Goal: Task Accomplishment & Management: Use online tool/utility

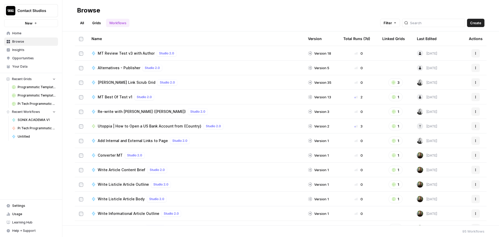
click at [29, 66] on span "Your Data" at bounding box center [33, 66] width 43 height 5
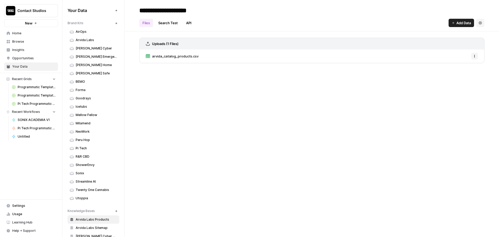
click at [115, 23] on icon "button" at bounding box center [116, 23] width 3 height 3
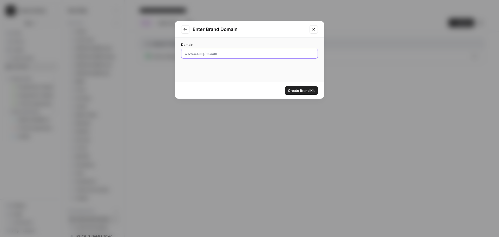
click at [219, 53] on input "Domain" at bounding box center [250, 53] width 130 height 5
paste input "[URL][DOMAIN_NAME]"
type input "[URL][DOMAIN_NAME]"
click at [299, 89] on span "Create Brand Kit" at bounding box center [301, 90] width 27 height 5
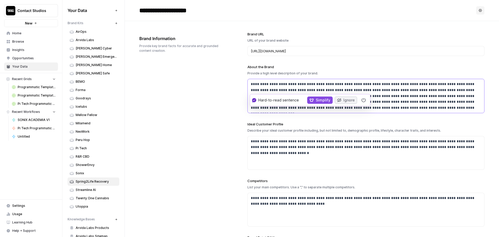
click at [325, 82] on p "**********" at bounding box center [364, 96] width 227 height 30
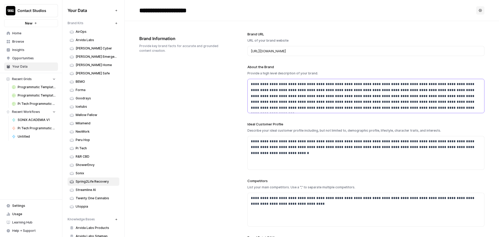
click at [417, 88] on p "**********" at bounding box center [364, 96] width 227 height 30
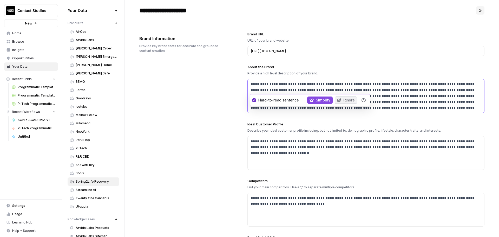
click at [326, 86] on p "**********" at bounding box center [364, 96] width 227 height 30
click at [267, 85] on p "**********" at bounding box center [364, 96] width 227 height 30
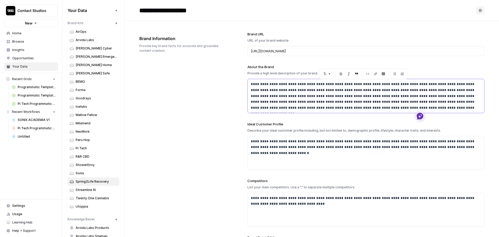
click at [299, 89] on p "**********" at bounding box center [364, 96] width 227 height 30
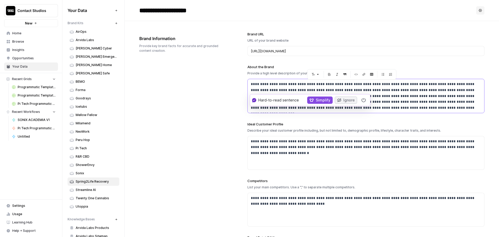
drag, startPoint x: 290, startPoint y: 84, endPoint x: 438, endPoint y: 116, distance: 151.6
click at [438, 116] on div "**********" at bounding box center [365, 157] width 237 height 272
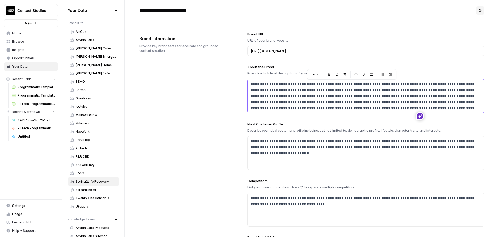
click at [303, 83] on p "**********" at bounding box center [364, 96] width 227 height 30
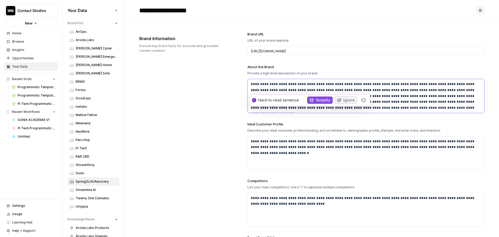
drag, startPoint x: 293, startPoint y: 83, endPoint x: 433, endPoint y: 116, distance: 144.4
click at [433, 116] on div "**********" at bounding box center [365, 157] width 237 height 272
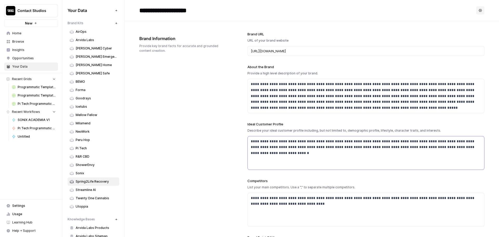
click at [355, 146] on p "**********" at bounding box center [364, 144] width 227 height 12
click at [344, 157] on div "**********" at bounding box center [366, 152] width 237 height 33
click at [330, 147] on p "**********" at bounding box center [364, 144] width 227 height 12
click at [478, 147] on div "**********" at bounding box center [366, 152] width 237 height 33
click at [296, 155] on p at bounding box center [366, 157] width 230 height 6
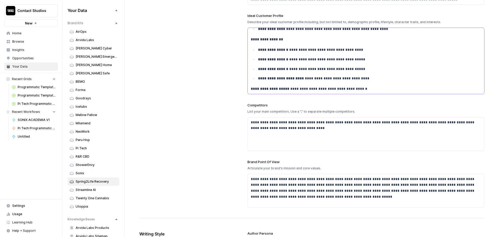
scroll to position [136, 0]
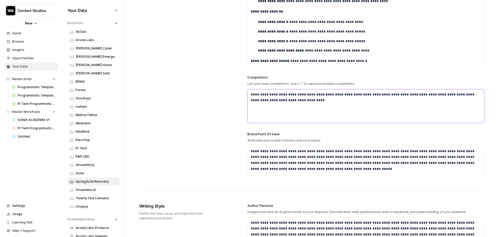
click at [332, 92] on p "**********" at bounding box center [364, 97] width 227 height 12
click at [312, 97] on p "**********" at bounding box center [364, 97] width 227 height 12
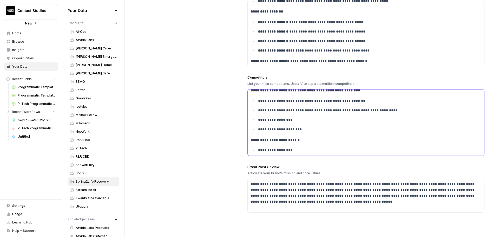
scroll to position [0, 0]
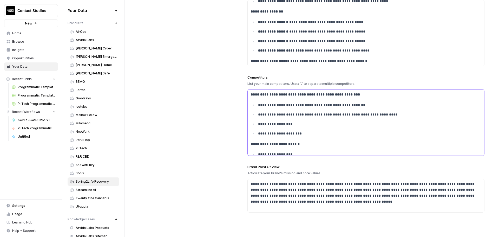
click at [362, 97] on p "**********" at bounding box center [363, 94] width 224 height 6
click at [360, 104] on p "**********" at bounding box center [366, 105] width 216 height 6
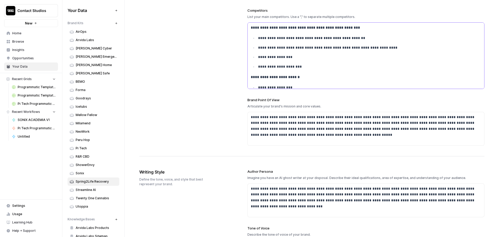
scroll to position [204, 0]
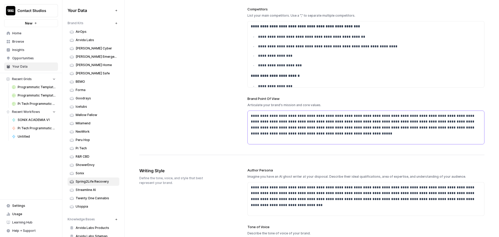
click at [378, 134] on p "**********" at bounding box center [364, 125] width 227 height 24
click at [300, 133] on p "**********" at bounding box center [364, 125] width 227 height 24
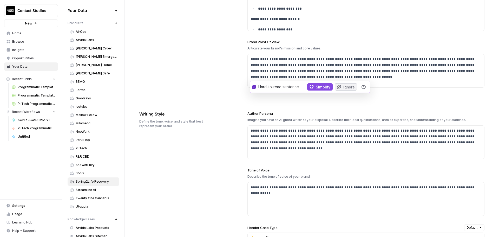
scroll to position [263, 0]
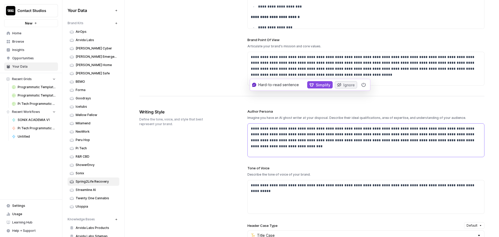
click at [379, 145] on div "**********" at bounding box center [366, 139] width 237 height 33
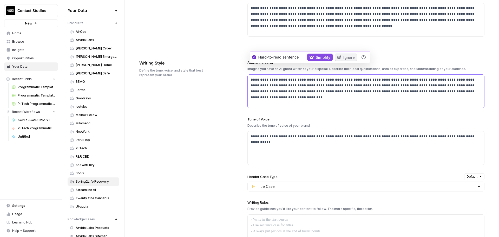
scroll to position [315, 0]
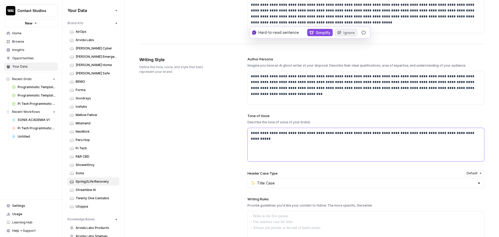
click at [344, 159] on div "**********" at bounding box center [366, 144] width 237 height 33
click at [306, 138] on div "**********" at bounding box center [366, 144] width 237 height 33
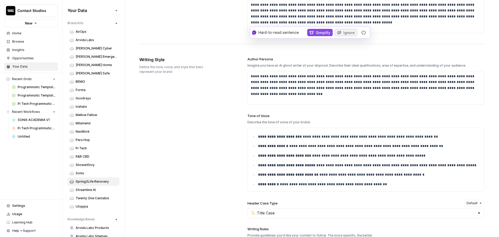
drag, startPoint x: 211, startPoint y: 171, endPoint x: 217, endPoint y: 170, distance: 5.5
click at [211, 171] on div "**********" at bounding box center [311, 198] width 345 height 305
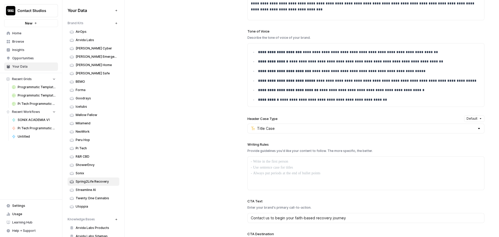
scroll to position [409, 0]
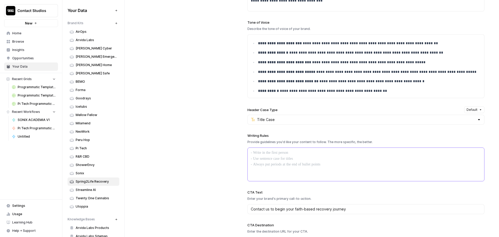
click at [301, 168] on div at bounding box center [366, 164] width 237 height 33
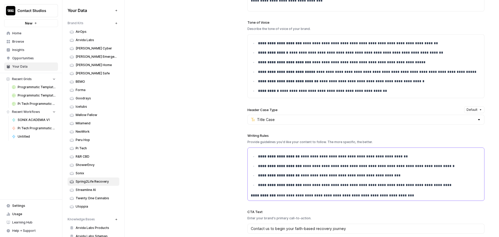
click at [447, 188] on p "**********" at bounding box center [368, 185] width 220 height 6
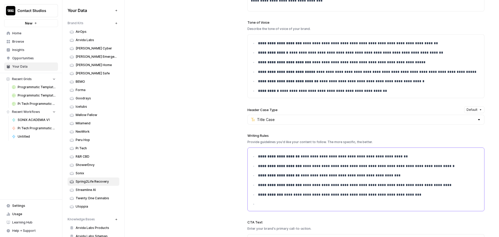
click at [283, 200] on ul "**********" at bounding box center [366, 180] width 230 height 54
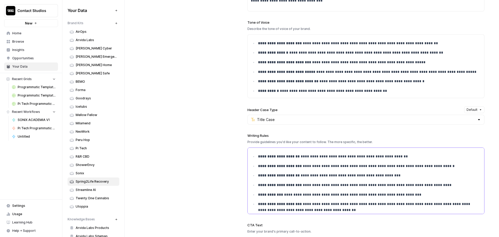
scroll to position [39, 0]
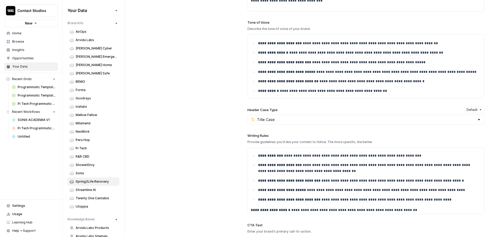
click at [454, 124] on div "Title Case" at bounding box center [365, 120] width 237 height 10
click at [207, 151] on div "**********" at bounding box center [311, 121] width 345 height 337
click at [442, 202] on p "**********" at bounding box center [366, 200] width 216 height 6
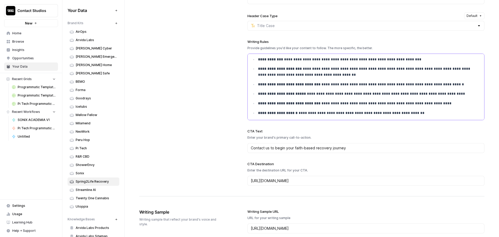
scroll to position [535, 0]
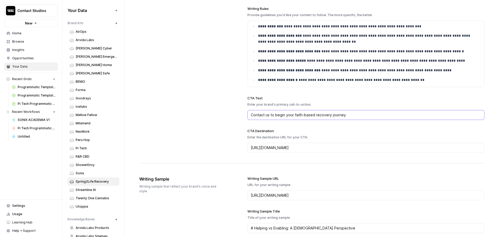
click at [296, 114] on input "Contact us to begin your faith-based recovery journey" at bounding box center [366, 114] width 230 height 5
paste input "Begin Faith-Based Rehab Toda"
type input "Begin Faith-Based Rehab [DATE]"
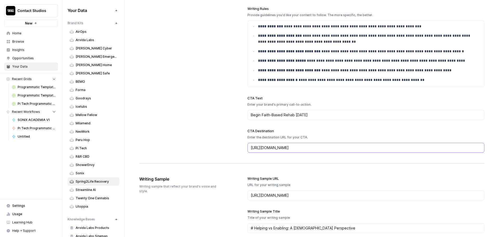
click at [342, 145] on input "[URL][DOMAIN_NAME]" at bounding box center [366, 147] width 230 height 5
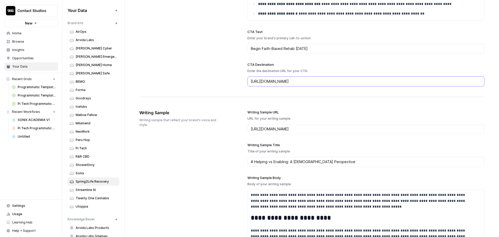
scroll to position [604, 0]
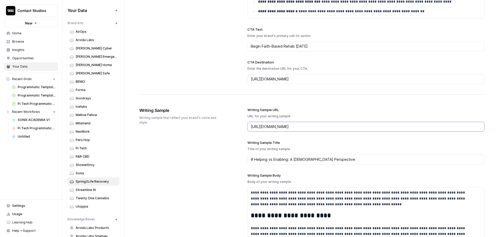
click at [295, 129] on input "[URL][DOMAIN_NAME]" at bounding box center [366, 126] width 230 height 5
click at [377, 126] on input "[URL][DOMAIN_NAME]" at bounding box center [366, 126] width 230 height 5
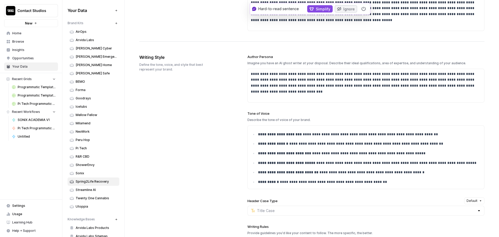
scroll to position [0, 0]
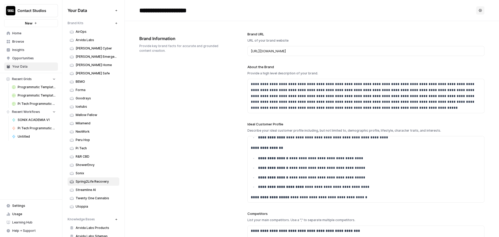
click at [162, 10] on input "**********" at bounding box center [178, 10] width 83 height 10
drag, startPoint x: 174, startPoint y: 8, endPoint x: 127, endPoint y: 3, distance: 47.3
click at [127, 3] on header "**********" at bounding box center [312, 10] width 374 height 21
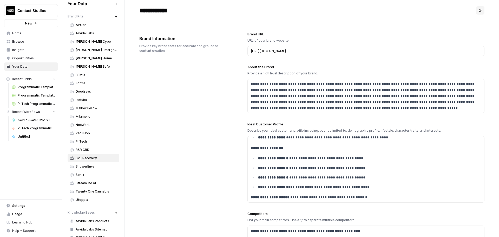
scroll to position [20, 0]
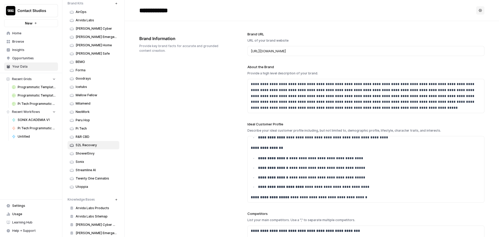
type input "**********"
click at [115, 200] on icon "button" at bounding box center [116, 199] width 3 height 3
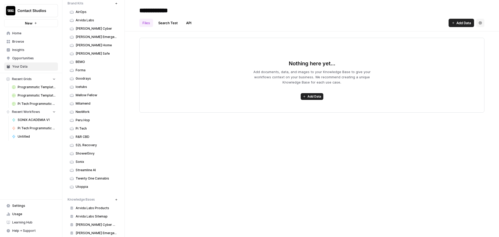
type input "**********"
click at [223, 49] on div "Nothing here yet... Add documents, data, and images to your Knowledge Base to g…" at bounding box center [311, 75] width 345 height 75
click at [315, 99] on span "Add Data" at bounding box center [314, 96] width 14 height 5
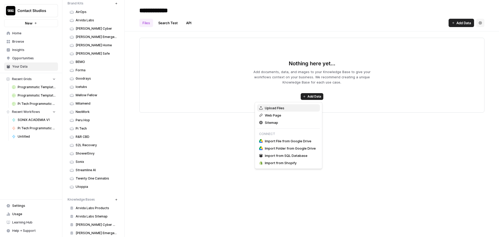
click at [297, 110] on div "Upload Files" at bounding box center [288, 107] width 59 height 5
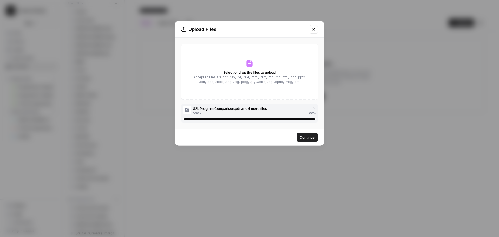
click at [314, 138] on span "Continue" at bounding box center [307, 137] width 15 height 5
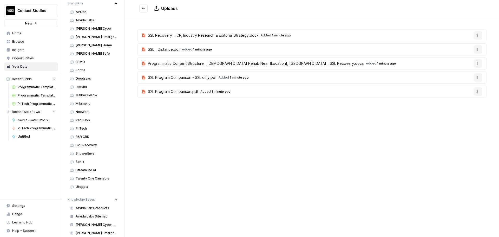
click at [18, 169] on div "Contact Studios New Home Browse Insights Opportunities Your Data Recent Grids P…" at bounding box center [31, 118] width 62 height 237
click at [324, 229] on div "Uploads S2L Recovery _ ICP, Industry Research & Editorial Strategy.docx Added 1…" at bounding box center [312, 118] width 374 height 237
click at [25, 35] on span "Home" at bounding box center [33, 33] width 43 height 5
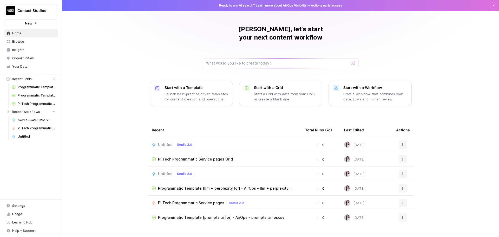
click at [24, 44] on span "Browse" at bounding box center [33, 41] width 43 height 5
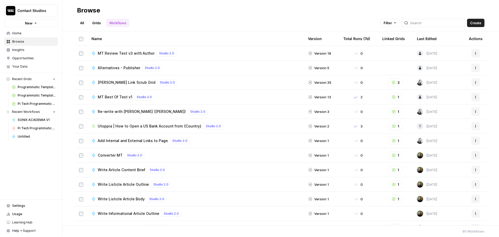
click at [477, 23] on span "Create" at bounding box center [475, 22] width 11 height 5
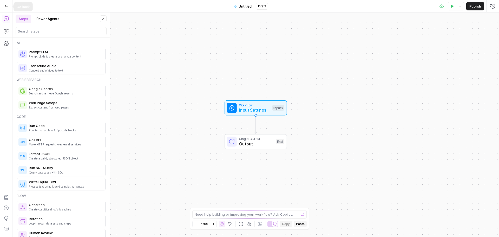
click at [7, 9] on button "Go Back" at bounding box center [6, 6] width 9 height 9
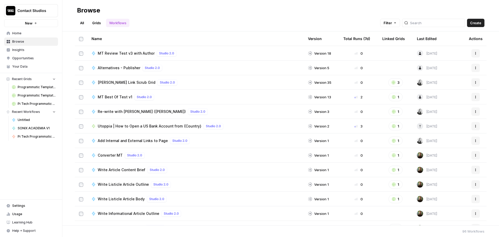
click at [418, 36] on div "Last Edited" at bounding box center [427, 38] width 20 height 14
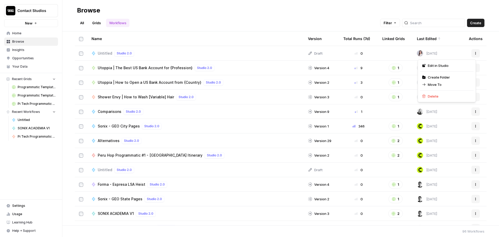
click at [472, 52] on button "Actions" at bounding box center [476, 53] width 8 height 8
click at [437, 98] on span "Delete" at bounding box center [433, 96] width 11 height 5
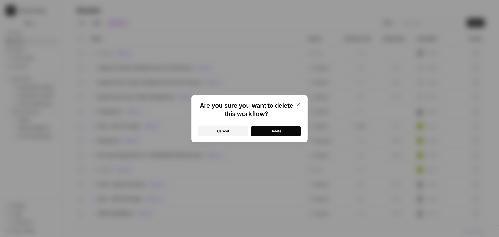
click at [268, 129] on button "Delete" at bounding box center [276, 130] width 51 height 9
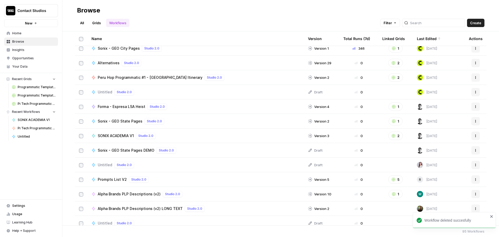
scroll to position [102, 0]
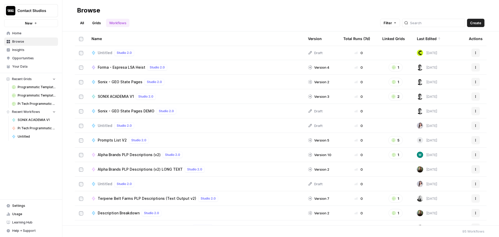
click at [474, 124] on icon "button" at bounding box center [475, 125] width 3 height 3
click at [436, 168] on span "Delete" at bounding box center [433, 168] width 11 height 5
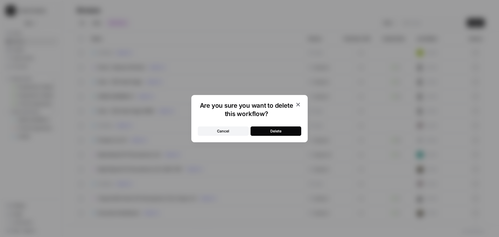
click at [286, 131] on button "Delete" at bounding box center [276, 130] width 51 height 9
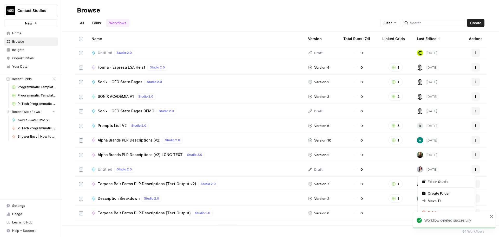
click at [474, 169] on icon "button" at bounding box center [475, 169] width 3 height 3
click at [429, 212] on span "Delete" at bounding box center [433, 212] width 11 height 5
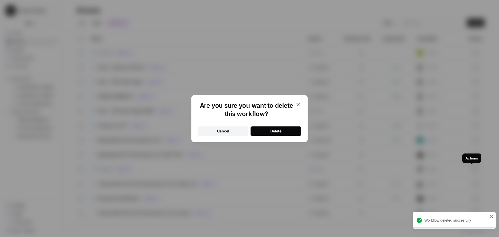
click at [287, 129] on button "Delete" at bounding box center [276, 130] width 51 height 9
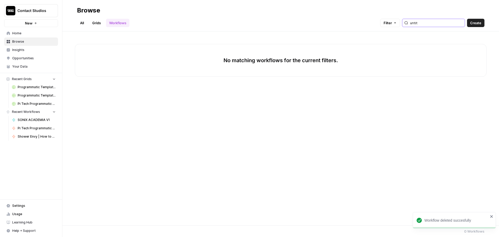
click at [433, 23] on input "untit" at bounding box center [436, 22] width 53 height 5
type input "untit"
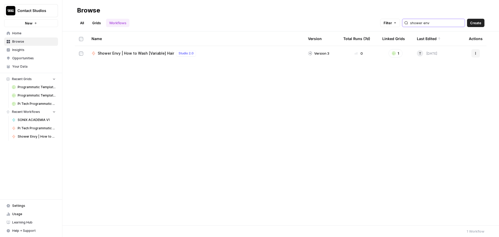
type input "shower env"
click at [477, 55] on button "Actions" at bounding box center [476, 53] width 8 height 8
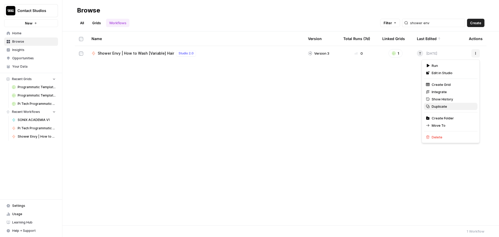
click at [447, 109] on button "Duplicate" at bounding box center [451, 106] width 54 height 7
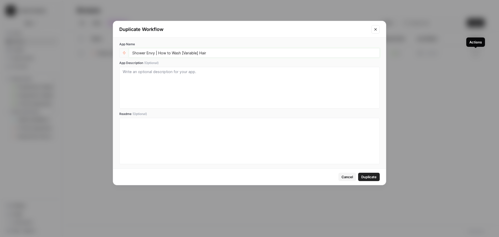
click at [193, 53] on input "Shower Envy | How to Wash [Variable] Hair" at bounding box center [254, 52] width 244 height 5
drag, startPoint x: 153, startPoint y: 52, endPoint x: 116, endPoint y: 49, distance: 37.3
click at [116, 49] on div "App Name Shower Envy | How to Wash [Variable] Hair App Description (Optional) R…" at bounding box center [249, 103] width 273 height 130
paste input "[DEMOGRAPHIC_DATA] Rehab Near [Location], [GEOGRAPHIC_DATA]"
drag, startPoint x: 160, startPoint y: 52, endPoint x: 236, endPoint y: 50, distance: 76.7
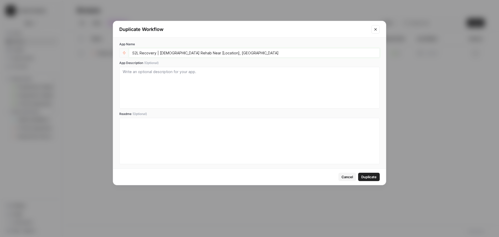
click at [236, 50] on div "S2L Recovery | [DEMOGRAPHIC_DATA] Rehab Near [Location], [GEOGRAPHIC_DATA]" at bounding box center [254, 52] width 251 height 9
type input "S2L Recovery | [DEMOGRAPHIC_DATA] Rehab Near [Location], [GEOGRAPHIC_DATA]"
click at [226, 80] on textarea "App Description (Optional)" at bounding box center [250, 87] width 254 height 37
click at [247, 92] on textarea "App Description (Optional)" at bounding box center [250, 87] width 254 height 37
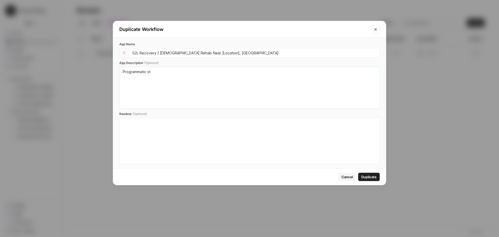
type textarea "Programmatic"
paste textarea "[DEMOGRAPHIC_DATA] Rehab Near [Location], [GEOGRAPHIC_DATA]"
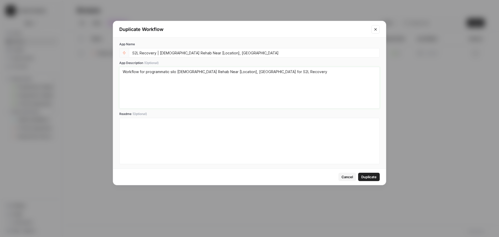
type textarea "Workflow for programmatic silo [DEMOGRAPHIC_DATA] Rehab Near [Location], [GEOGR…"
click at [376, 175] on span "Duplicate" at bounding box center [368, 176] width 15 height 5
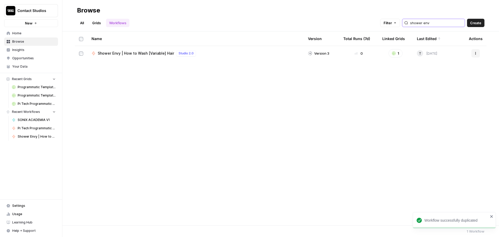
click at [430, 24] on input "shower env" at bounding box center [436, 22] width 53 height 5
type input "s2l"
click at [475, 53] on icon "button" at bounding box center [475, 53] width 3 height 3
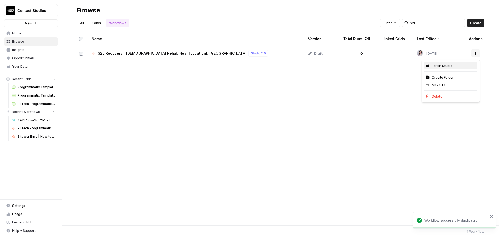
click at [461, 66] on div "Edit in Studio" at bounding box center [450, 65] width 49 height 5
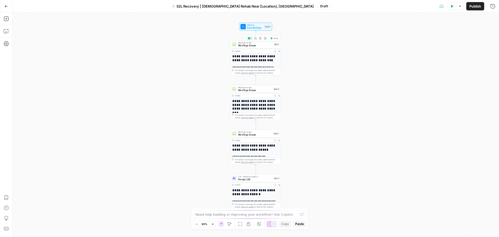
click at [255, 26] on span "Input Settings" at bounding box center [255, 27] width 16 height 3
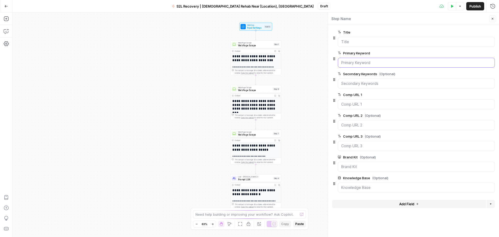
click at [381, 63] on Keyword "Primary Keyword" at bounding box center [416, 62] width 150 height 5
click at [358, 41] on input "Title" at bounding box center [416, 41] width 150 height 5
click at [479, 32] on span "edit field" at bounding box center [475, 32] width 11 height 4
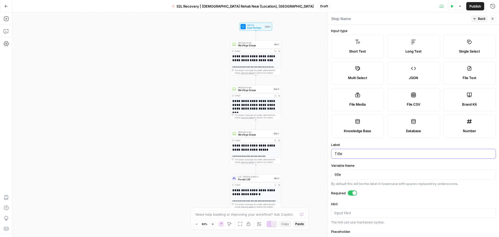
click at [359, 152] on input "Title" at bounding box center [414, 153] width 158 height 5
paste input "City/Town"
type input "City/Town"
click at [354, 178] on div "title" at bounding box center [413, 174] width 165 height 10
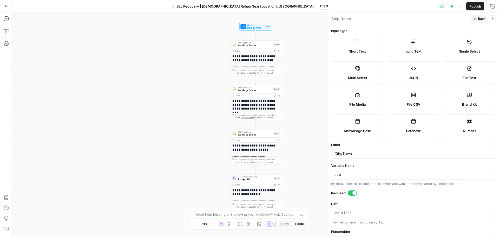
click at [354, 178] on div "title" at bounding box center [413, 174] width 165 height 10
click at [359, 173] on input "title" at bounding box center [414, 174] width 158 height 5
click at [474, 20] on div "Publish P" at bounding box center [474, 17] width 23 height 9
click at [443, 19] on div "Step Name" at bounding box center [400, 19] width 139 height 6
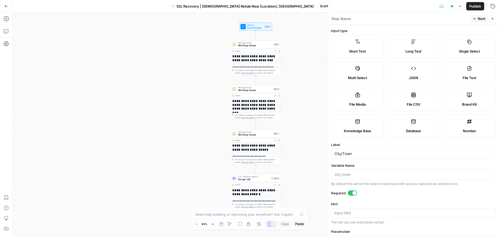
click at [474, 18] on icon "button" at bounding box center [474, 18] width 3 height 3
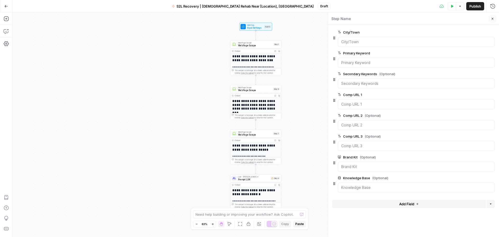
click at [359, 53] on label "Primary Keyword" at bounding box center [402, 52] width 128 height 5
click at [359, 60] on Keyword "Primary Keyword" at bounding box center [416, 62] width 150 height 5
click at [477, 52] on span "edit field" at bounding box center [475, 53] width 11 height 4
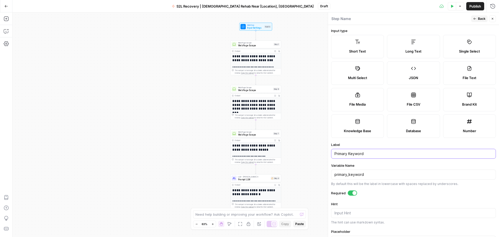
click at [367, 154] on input "Primary Keyword" at bounding box center [414, 153] width 158 height 5
paste input "County"
type input "County"
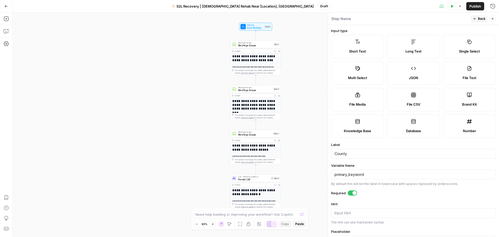
click at [367, 178] on div "primary_keyword" at bounding box center [413, 174] width 165 height 10
drag, startPoint x: 480, startPoint y: 17, endPoint x: 471, endPoint y: 24, distance: 11.4
click at [480, 17] on span "Back" at bounding box center [482, 18] width 8 height 5
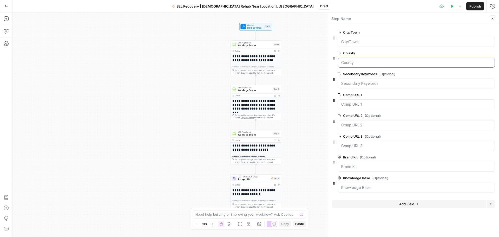
click at [366, 62] on input "County" at bounding box center [416, 62] width 150 height 5
click at [476, 54] on span "edit field" at bounding box center [475, 53] width 11 height 4
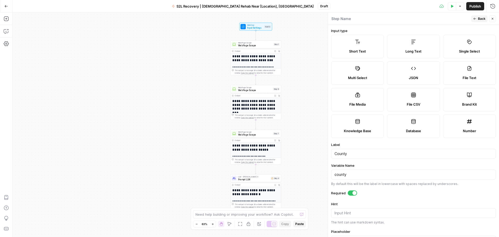
click at [351, 194] on div at bounding box center [352, 192] width 9 height 5
click at [474, 15] on header "Step Name Back Close" at bounding box center [413, 18] width 171 height 12
click at [474, 19] on icon "button" at bounding box center [474, 18] width 3 height 3
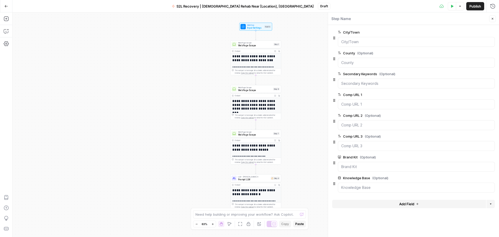
click at [477, 31] on span "edit field" at bounding box center [475, 32] width 11 height 4
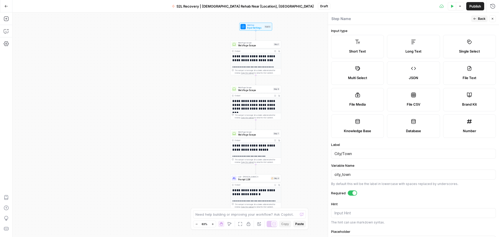
click at [480, 17] on span "P" at bounding box center [481, 17] width 4 height 5
click at [480, 18] on span "Back" at bounding box center [482, 18] width 8 height 5
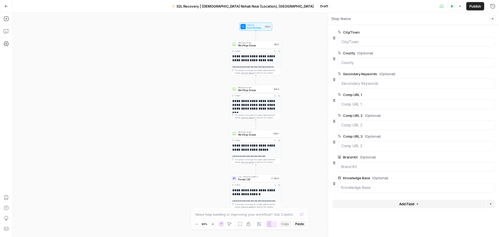
click at [476, 74] on span "edit field" at bounding box center [475, 74] width 11 height 4
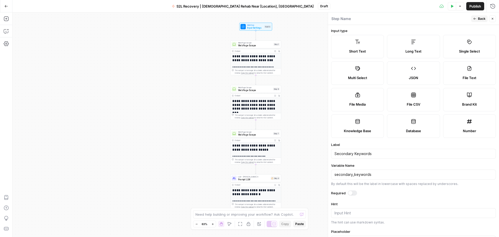
click at [358, 150] on div "Secondary Keywords" at bounding box center [413, 154] width 165 height 10
click at [362, 153] on input "Secondary Keywords" at bounding box center [414, 153] width 158 height 5
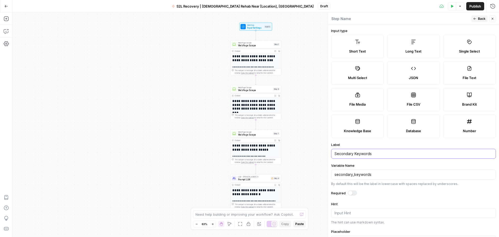
click at [362, 153] on input "Secondary Keywords" at bounding box center [414, 153] width 158 height 5
paste input "Distance from [GEOGRAPHIC_DATA] (mi)"
drag, startPoint x: 398, startPoint y: 155, endPoint x: 379, endPoint y: 152, distance: 18.7
click at [379, 152] on input "Distance from [GEOGRAPHIC_DATA] (mi)" at bounding box center [414, 153] width 158 height 5
click at [389, 155] on input "Distance from [GEOGRAPHIC_DATA] (mi)" at bounding box center [414, 153] width 158 height 5
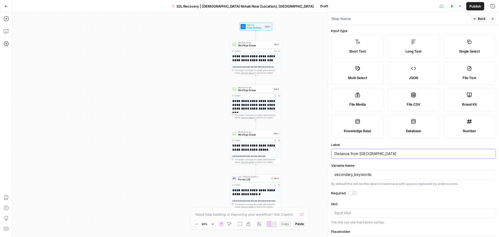
paste input "(mi)"
type input "Distance from [GEOGRAPHIC_DATA] (mi)"
click at [369, 176] on input "secondary_keywords" at bounding box center [414, 174] width 158 height 5
click at [477, 17] on div "Publish P" at bounding box center [474, 17] width 17 height 5
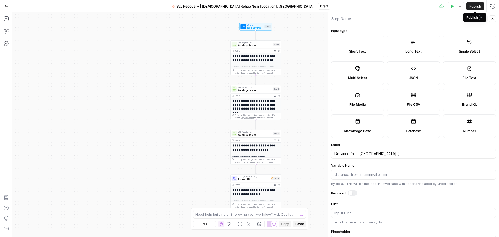
click at [445, 20] on div "Step Name" at bounding box center [400, 19] width 139 height 6
click at [475, 19] on icon "button" at bounding box center [475, 19] width 3 height 2
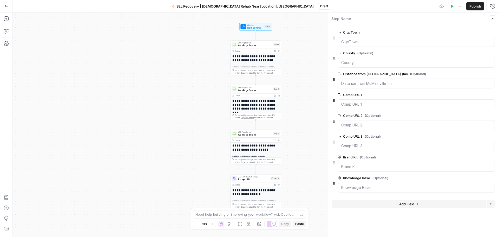
click at [471, 93] on span "edit field" at bounding box center [475, 95] width 11 height 4
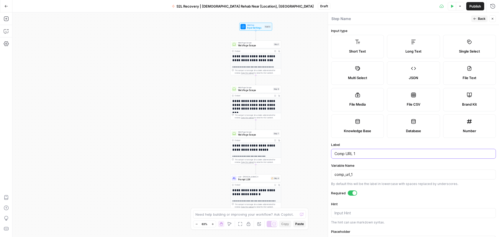
click at [363, 155] on input "Comp URL 1" at bounding box center [414, 153] width 158 height 5
type input "Source"
type input "Statistics URL"
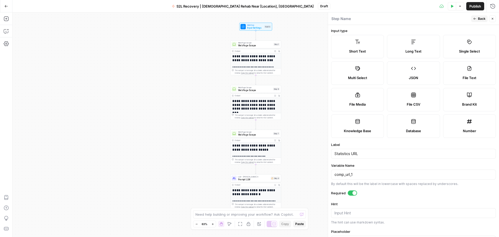
click at [477, 16] on div "Publish P" at bounding box center [475, 17] width 16 height 5
click at [432, 18] on div "Step Name" at bounding box center [400, 19] width 139 height 6
click at [475, 19] on icon "button" at bounding box center [474, 18] width 3 height 3
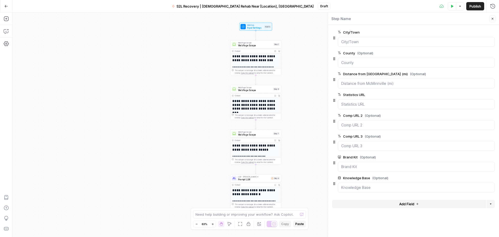
click at [491, 116] on icon "button" at bounding box center [491, 115] width 3 height 3
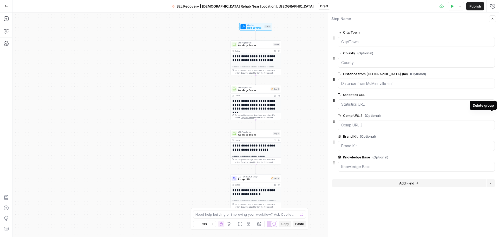
click at [491, 116] on icon "button" at bounding box center [491, 115] width 3 height 3
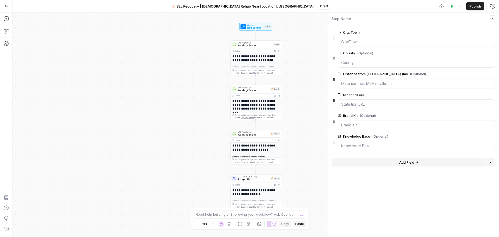
click at [473, 94] on span "edit field" at bounding box center [475, 95] width 11 height 4
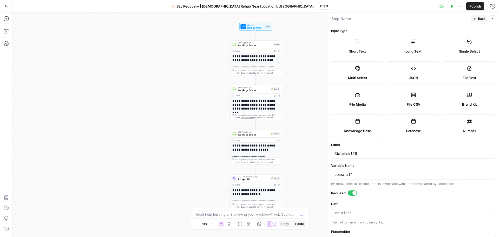
click at [352, 177] on div "comp_url_1" at bounding box center [413, 174] width 165 height 10
click at [352, 177] on input "comp_url_1" at bounding box center [414, 174] width 158 height 5
click at [478, 18] on span "Back" at bounding box center [482, 18] width 8 height 5
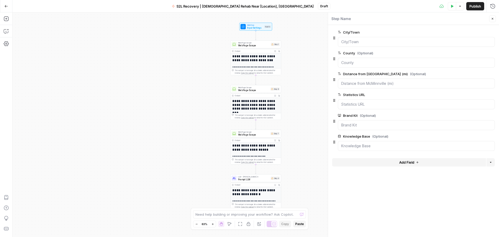
click at [474, 33] on span "edit field" at bounding box center [475, 32] width 11 height 4
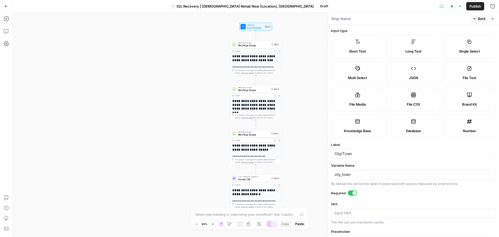
click at [352, 162] on form "Input type Short Text Long Text Single Select Multi Select JSON File Text File …" at bounding box center [413, 131] width 171 height 212
click at [350, 154] on input "City/Town" at bounding box center [414, 153] width 158 height 5
type input "Location"
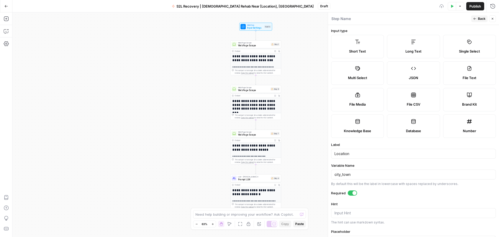
click at [354, 170] on div "city_town" at bounding box center [413, 174] width 165 height 10
click at [356, 175] on input "city_town" at bounding box center [414, 174] width 158 height 5
click at [365, 163] on label "Variable Name" at bounding box center [413, 165] width 165 height 5
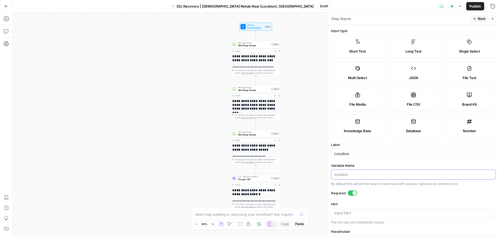
click at [365, 172] on input "Variable Name" at bounding box center [414, 174] width 158 height 5
click at [478, 22] on button "Back" at bounding box center [479, 18] width 16 height 7
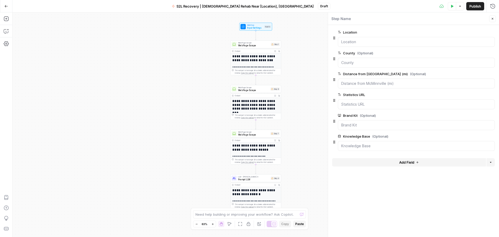
click at [492, 55] on button "Delete group" at bounding box center [492, 53] width 6 height 6
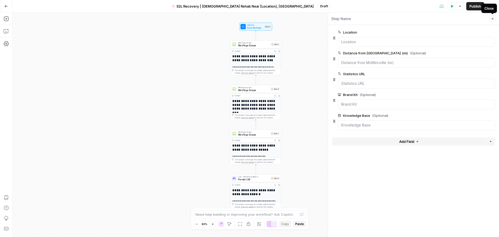
click at [493, 20] on icon "button" at bounding box center [492, 18] width 3 height 3
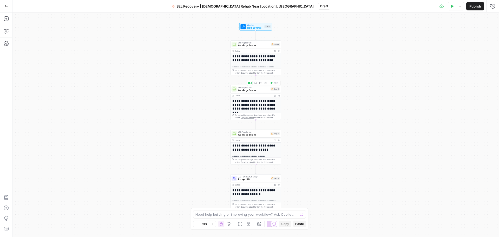
click at [261, 83] on icon "button" at bounding box center [260, 83] width 2 height 2
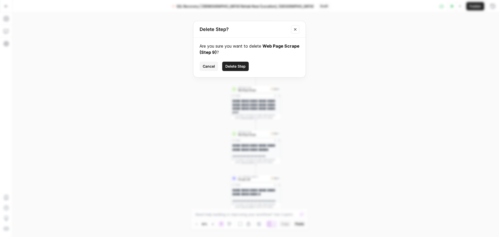
click at [239, 63] on button "Delete Step" at bounding box center [235, 66] width 27 height 9
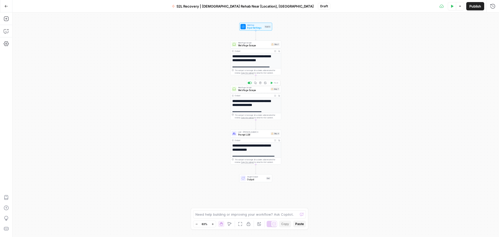
click at [259, 84] on button "Delete step" at bounding box center [260, 83] width 4 height 4
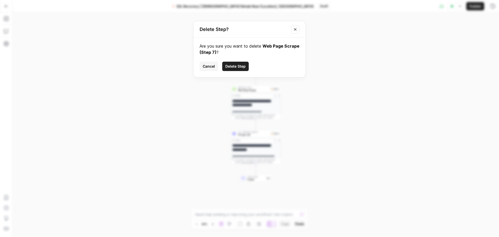
click at [239, 69] on button "Delete Step" at bounding box center [235, 66] width 27 height 9
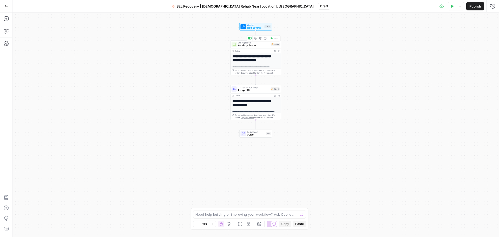
click at [246, 45] on span "Web Page Scrape" at bounding box center [253, 45] width 31 height 3
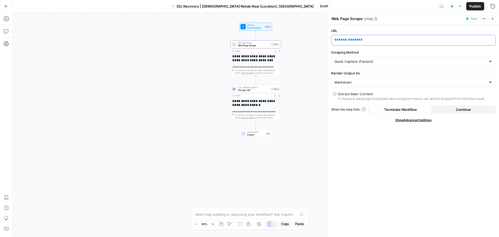
click at [363, 42] on div "**********" at bounding box center [409, 40] width 156 height 10
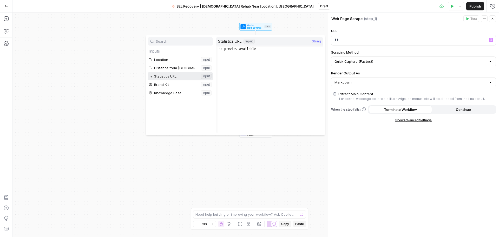
click at [178, 75] on button "Select variable Statistics URL" at bounding box center [180, 76] width 65 height 8
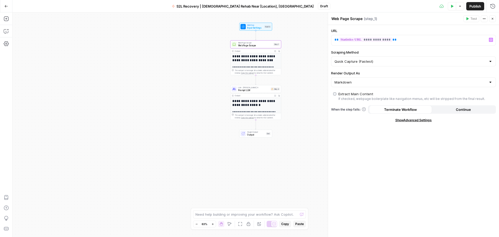
click at [492, 21] on button "Close" at bounding box center [492, 18] width 7 height 7
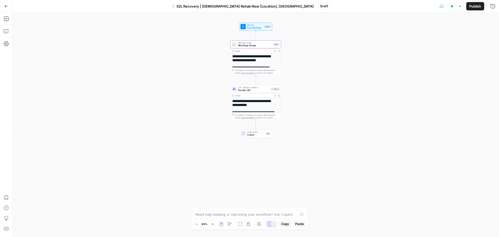
click at [261, 92] on div "LLM · [PERSON_NAME] 4 Prompt LLM Step 4" at bounding box center [255, 89] width 51 height 8
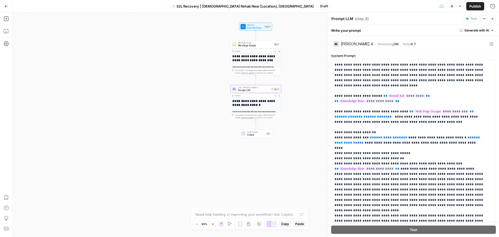
click at [253, 27] on span "Input Settings" at bounding box center [255, 27] width 16 height 3
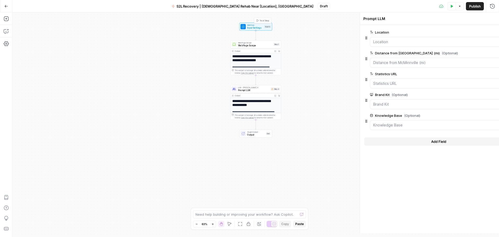
type textarea "Inputs"
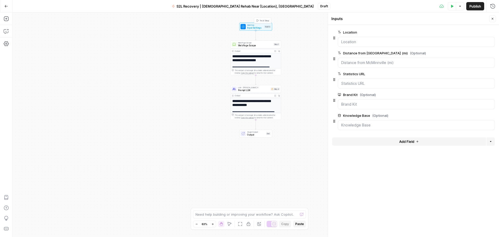
click at [263, 21] on span "Test Step" at bounding box center [265, 20] width 10 height 3
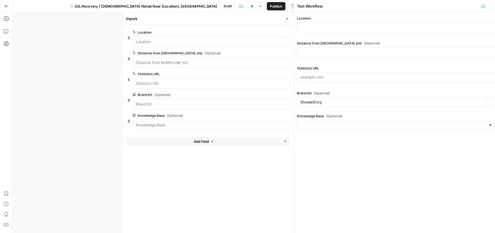
type input "Shower Envy"
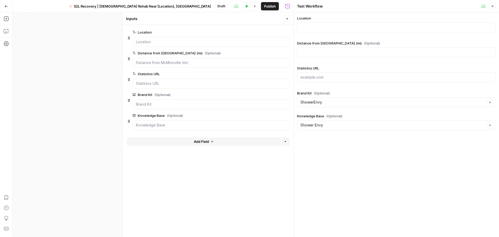
click at [313, 24] on div at bounding box center [396, 27] width 199 height 10
click at [322, 26] on input "Location" at bounding box center [396, 27] width 192 height 5
paste input "[GEOGRAPHIC_DATA]"
type input "[GEOGRAPHIC_DATA]"
click at [337, 55] on div at bounding box center [396, 52] width 199 height 10
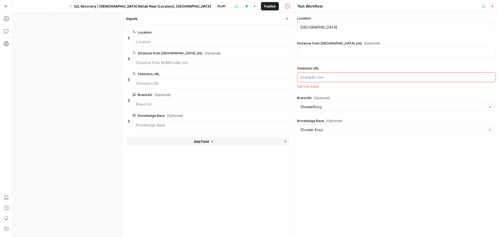
click at [335, 55] on div at bounding box center [396, 52] width 199 height 10
paste input "150"
type input "150"
click at [332, 75] on input "Statistics URL" at bounding box center [396, 77] width 192 height 5
click at [333, 102] on div "ShowerEnvy Clear" at bounding box center [396, 107] width 199 height 10
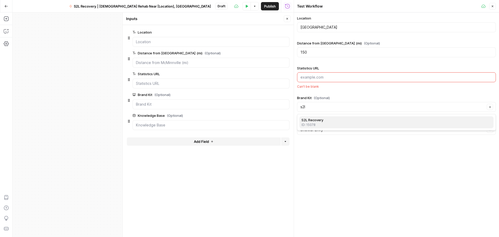
click at [330, 122] on div "ID: 15078" at bounding box center [397, 124] width 190 height 5
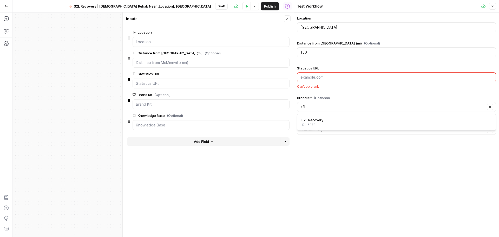
type input "S2L Recovery"
click at [332, 127] on input "Knowledge Base (Optional)" at bounding box center [392, 129] width 185 height 5
click at [345, 144] on div "S2L Recovery" at bounding box center [397, 142] width 190 height 5
type input "S2L Recovery"
click at [329, 76] on input "Statistics URL" at bounding box center [396, 77] width 192 height 5
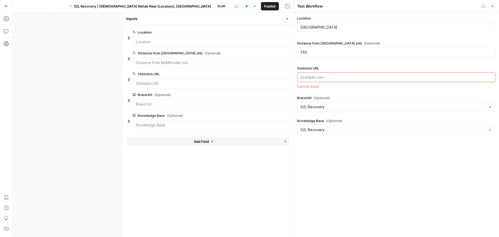
click at [324, 75] on input "Statistics URL" at bounding box center [396, 77] width 192 height 5
paste input "[URL][DOMAIN_NAME]"
type input "[URL][DOMAIN_NAME]"
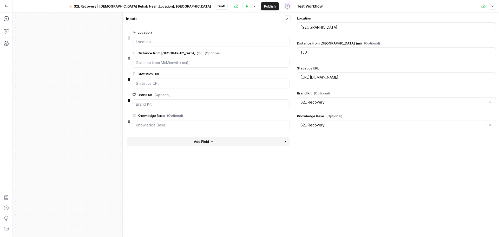
drag, startPoint x: 492, startPoint y: 8, endPoint x: 470, endPoint y: 13, distance: 22.2
click at [492, 8] on button "Close" at bounding box center [492, 6] width 7 height 7
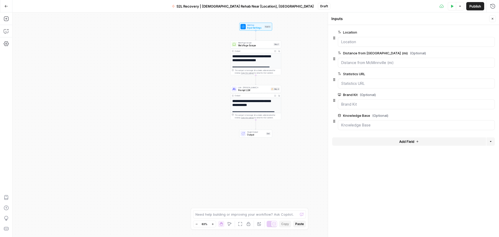
click at [490, 22] on button "Close" at bounding box center [492, 18] width 7 height 7
click at [274, 39] on button "Test" at bounding box center [274, 38] width 11 height 4
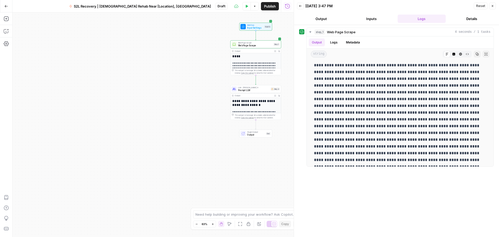
drag, startPoint x: 350, startPoint y: 103, endPoint x: 389, endPoint y: 153, distance: 63.1
click at [391, 179] on div "step_1 Web Page Scrape 4 seconds / 1 tasks Output Logs Metadata string Markdown…" at bounding box center [396, 131] width 195 height 207
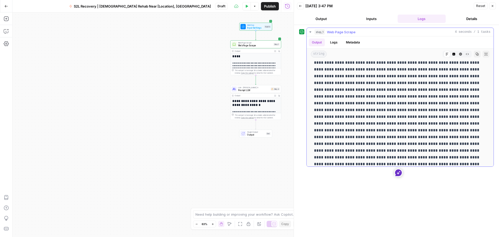
click at [459, 55] on icon "button" at bounding box center [460, 54] width 3 height 3
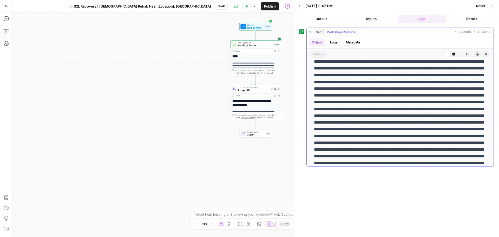
scroll to position [0, 0]
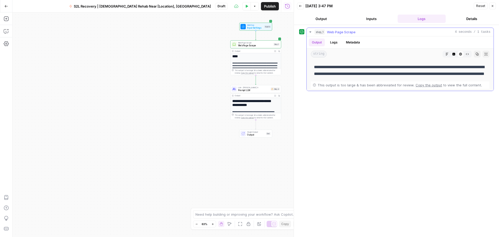
click at [456, 55] on button "Code Editor" at bounding box center [453, 54] width 7 height 7
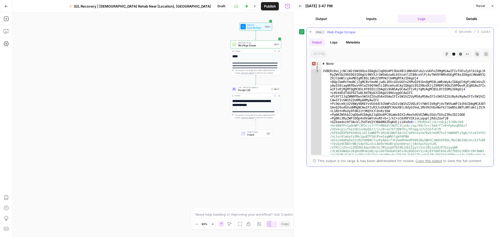
click at [448, 54] on icon "button" at bounding box center [447, 54] width 3 height 3
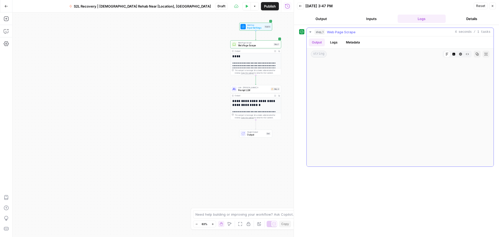
scroll to position [9718, 0]
click at [494, 8] on button "Close" at bounding box center [492, 6] width 7 height 7
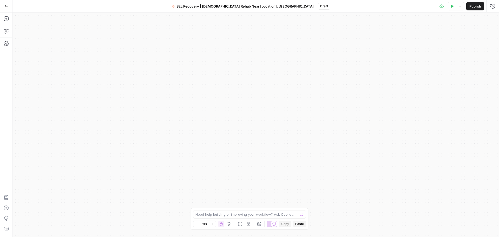
click at [403, 55] on div "**********" at bounding box center [255, 124] width 487 height 224
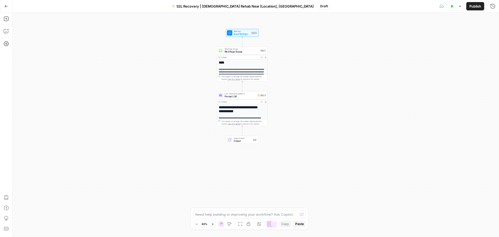
drag, startPoint x: 378, startPoint y: 83, endPoint x: 360, endPoint y: 235, distance: 152.9
click at [360, 237] on html "**********" at bounding box center [249, 118] width 499 height 237
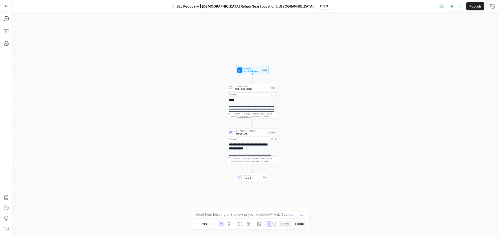
drag, startPoint x: 338, startPoint y: 119, endPoint x: 415, endPoint y: 38, distance: 111.8
click at [349, 117] on div "**********" at bounding box center [255, 124] width 487 height 224
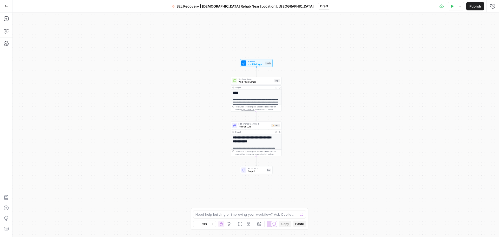
click at [214, 223] on icon "button" at bounding box center [212, 224] width 3 height 3
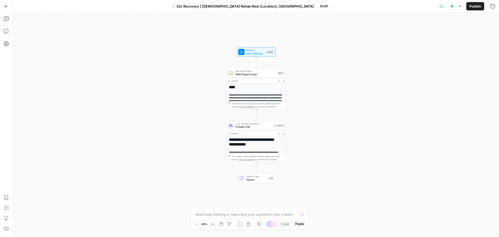
click at [214, 223] on icon "button" at bounding box center [212, 224] width 3 height 3
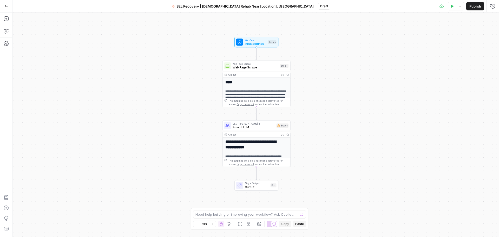
click at [214, 223] on icon "button" at bounding box center [212, 224] width 3 height 3
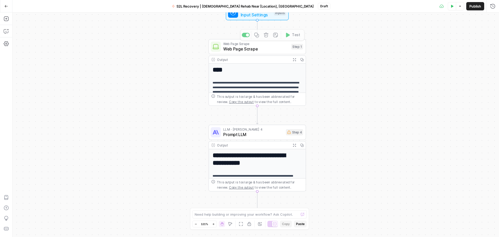
drag, startPoint x: 341, startPoint y: 55, endPoint x: 339, endPoint y: 77, distance: 22.7
click at [339, 77] on div "**********" at bounding box center [255, 124] width 487 height 224
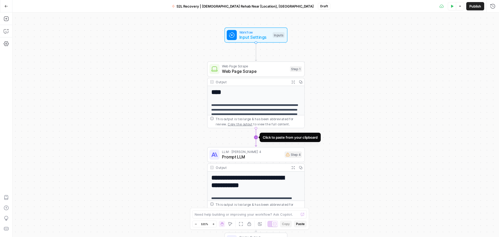
click at [256, 137] on icon "Edge from step_1 to step_4" at bounding box center [256, 137] width 2 height 18
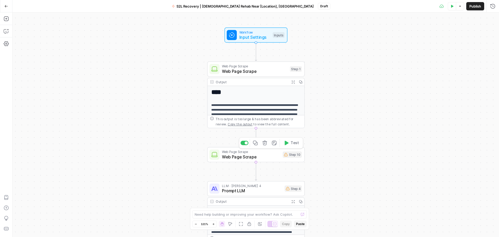
click at [251, 154] on span "Web Page Scrape" at bounding box center [251, 157] width 58 height 6
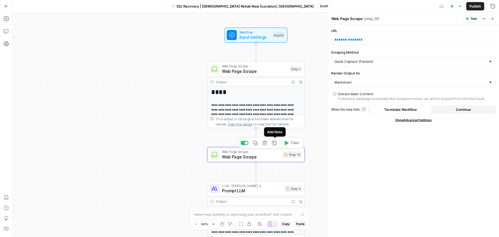
click at [266, 143] on icon "button" at bounding box center [265, 143] width 5 height 5
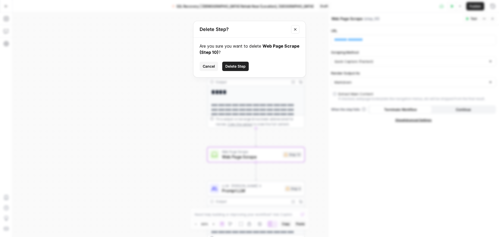
click at [235, 66] on span "Delete Step" at bounding box center [235, 66] width 20 height 5
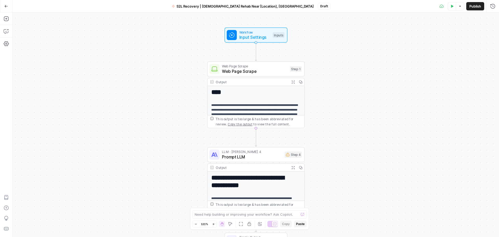
click at [143, 129] on div "**********" at bounding box center [255, 124] width 487 height 224
click at [6, 18] on icon "button" at bounding box center [6, 18] width 5 height 5
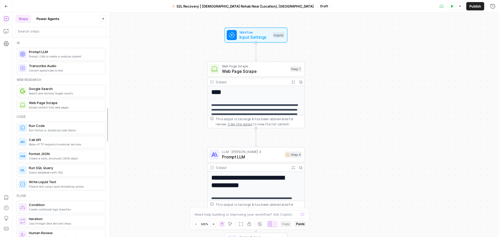
drag, startPoint x: 107, startPoint y: 60, endPoint x: 108, endPoint y: 66, distance: 6.5
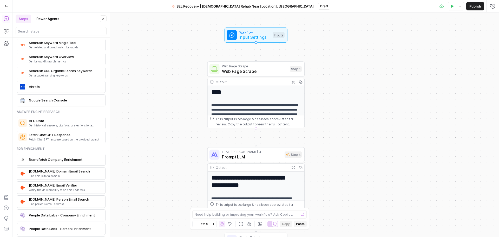
scroll to position [662, 0]
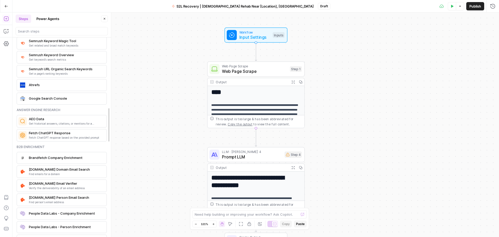
drag, startPoint x: 107, startPoint y: 149, endPoint x: 109, endPoint y: 158, distance: 8.7
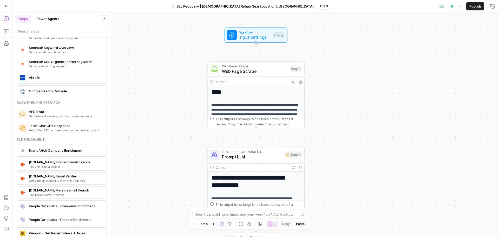
scroll to position [648, 0]
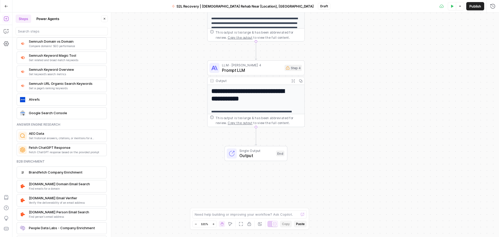
click at [52, 138] on span "Get historical answers, citations, or mentions for a question" at bounding box center [66, 138] width 74 height 4
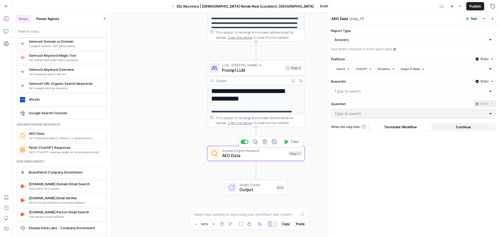
click at [257, 157] on span "AEO Data" at bounding box center [254, 155] width 64 height 6
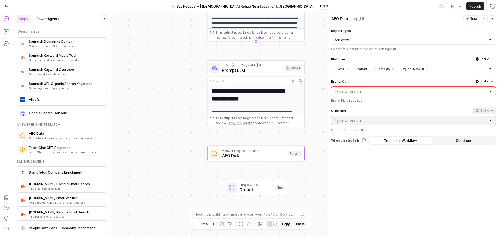
click at [351, 91] on input "Brand Kit" at bounding box center [411, 91] width 152 height 5
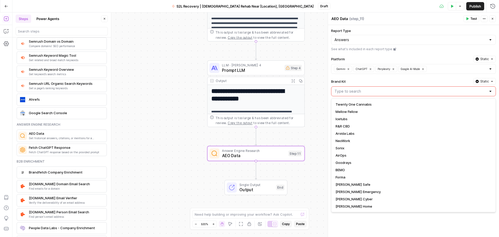
click at [344, 81] on label "Brand Kit" at bounding box center [401, 81] width 140 height 5
click at [344, 89] on input "Brand Kit" at bounding box center [411, 91] width 152 height 5
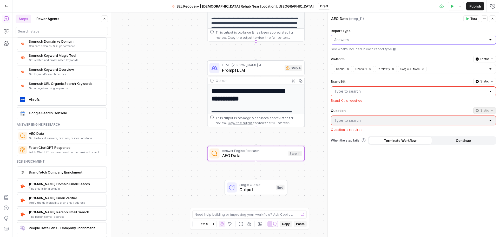
click at [356, 37] on input "Report Type" at bounding box center [410, 39] width 152 height 5
type input "Answers"
click at [363, 21] on div "AEO Data AEO Data ( step_11 )" at bounding box center [396, 19] width 131 height 6
drag, startPoint x: 111, startPoint y: 160, endPoint x: 130, endPoint y: 156, distance: 19.2
click at [391, 88] on div at bounding box center [413, 91] width 165 height 10
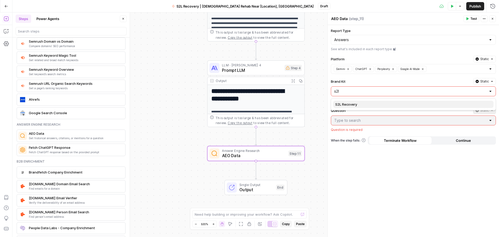
click at [397, 103] on div "S2L Recovery" at bounding box center [413, 104] width 156 height 5
type input "S2L Recovery"
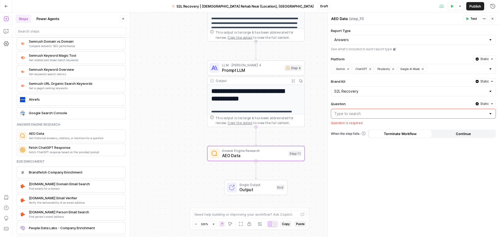
click at [381, 118] on div at bounding box center [413, 114] width 165 height 10
paste input "Memphis shelby tn addiction statistics 2025"
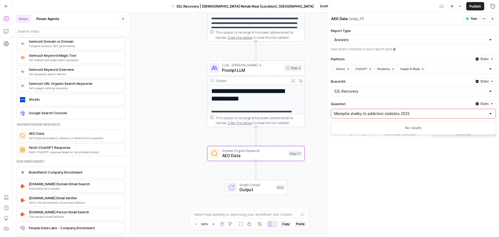
type input "Memphis shelby tn addiction statistics 2025"
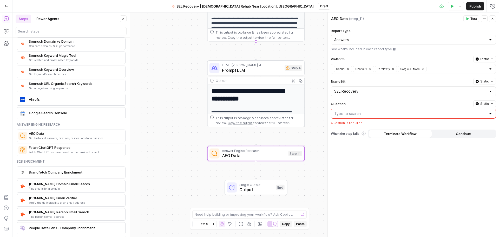
click at [392, 181] on div "Report Type Answers See what's included in each report type Platform Static Gem…" at bounding box center [413, 131] width 171 height 212
click at [377, 108] on div "Question Static Question is required" at bounding box center [413, 112] width 165 height 25
click at [379, 113] on input "Question" at bounding box center [410, 113] width 152 height 5
click at [487, 115] on div at bounding box center [413, 114] width 165 height 10
click at [490, 115] on div at bounding box center [490, 113] width 4 height 5
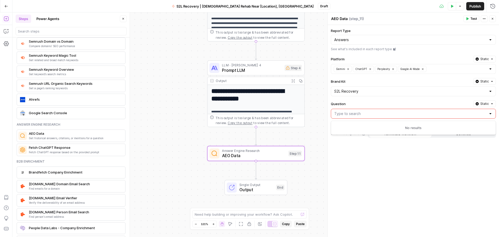
paste input "Memphis shelby tn addiction statistics 2025"
type input "Memphis shelby tn addiction statistics"
click at [379, 41] on input "Report Type" at bounding box center [410, 39] width 152 height 5
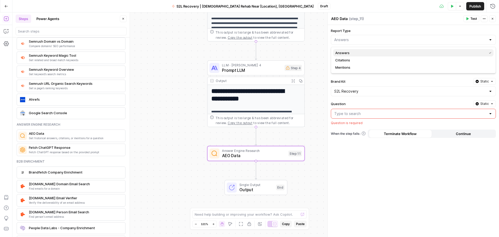
click at [361, 54] on div "Answers" at bounding box center [413, 52] width 156 height 5
type input "Answers"
click at [358, 115] on input "Question" at bounding box center [410, 113] width 152 height 5
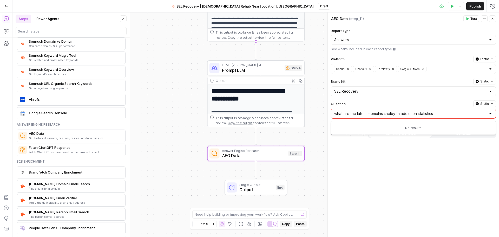
type input "what are the latest memphis shelby tn addiction statistics?"
click at [413, 189] on div "Report Type Answers See what's included in each report type Platform Static Gem…" at bounding box center [413, 131] width 171 height 212
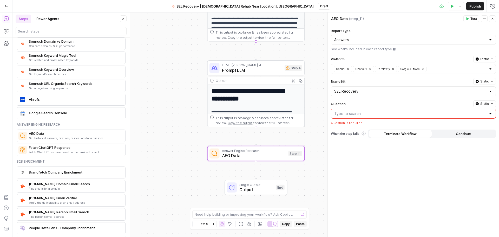
click at [396, 114] on input "Question" at bounding box center [410, 113] width 152 height 5
drag, startPoint x: 492, startPoint y: 18, endPoint x: 301, endPoint y: 174, distance: 246.3
click at [492, 18] on icon "button" at bounding box center [493, 19] width 2 height 2
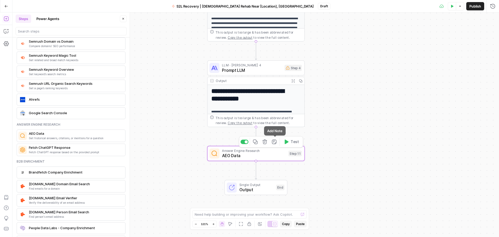
click at [267, 142] on icon "button" at bounding box center [265, 141] width 5 height 5
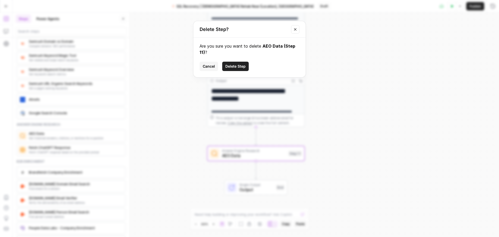
click at [242, 65] on span "Delete Step" at bounding box center [235, 66] width 20 height 5
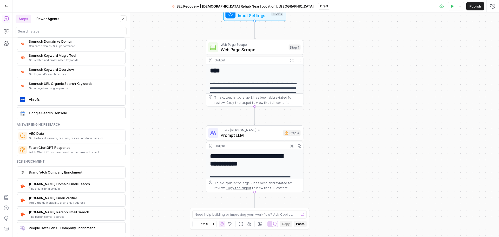
drag, startPoint x: 359, startPoint y: 72, endPoint x: 358, endPoint y: 138, distance: 65.8
click at [358, 138] on div "**********" at bounding box center [255, 124] width 487 height 224
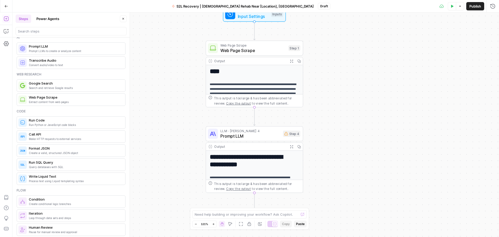
scroll to position [0, 0]
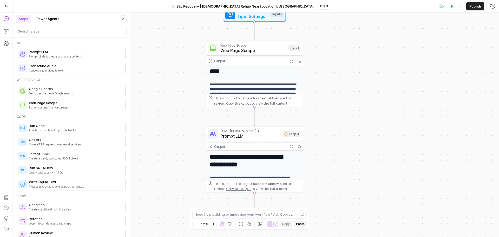
click at [103, 93] on span "Search and retrieve Google results" at bounding box center [75, 93] width 92 height 4
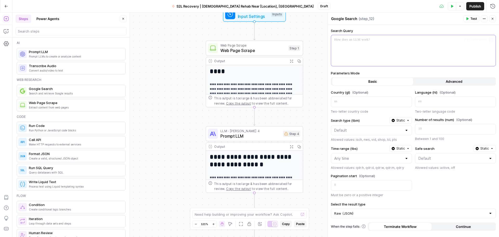
click at [349, 41] on p at bounding box center [413, 39] width 158 height 5
click at [449, 84] on button "Advanced" at bounding box center [455, 81] width 82 height 8
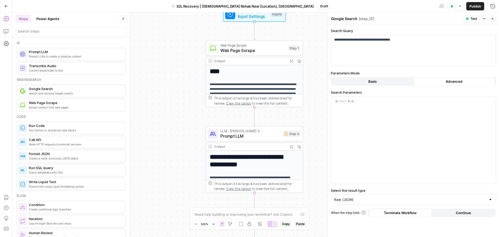
click at [394, 83] on button "Basic" at bounding box center [373, 81] width 82 height 8
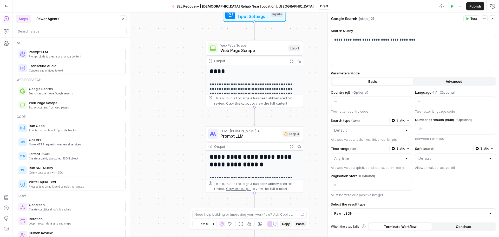
click at [440, 82] on button "Advanced" at bounding box center [455, 81] width 82 height 8
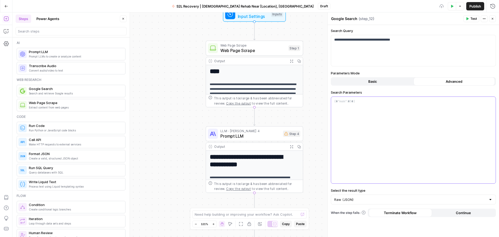
click at [377, 113] on div at bounding box center [413, 140] width 165 height 87
click at [381, 76] on div "Parameters Mode Basic Advanced" at bounding box center [413, 77] width 165 height 15
click at [383, 80] on button "Basic" at bounding box center [373, 81] width 82 height 8
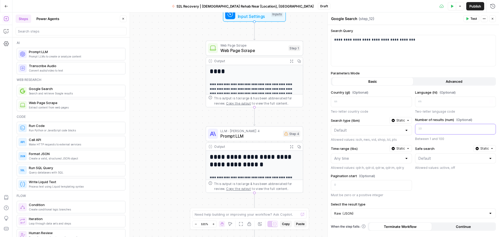
click at [454, 128] on p at bounding box center [451, 128] width 66 height 5
click at [455, 182] on div "Country (gl) (Optional) Two-letter country code Language (hl) (Optional) Two-le…" at bounding box center [413, 144] width 165 height 108
click at [424, 198] on div "**********" at bounding box center [413, 131] width 171 height 212
click at [455, 224] on button "Continue" at bounding box center [463, 226] width 63 height 8
click at [418, 231] on div "**********" at bounding box center [413, 131] width 171 height 212
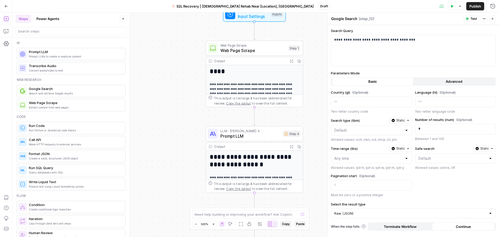
click at [183, 176] on div "**********" at bounding box center [255, 124] width 487 height 224
click at [185, 138] on div "**********" at bounding box center [255, 124] width 487 height 224
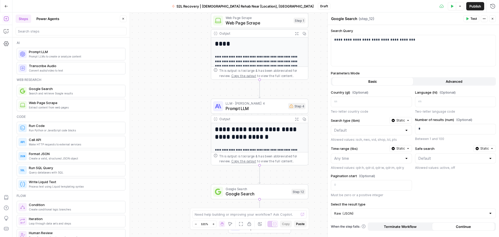
drag, startPoint x: 186, startPoint y: 138, endPoint x: 192, endPoint y: 92, distance: 46.3
click at [192, 92] on div "**********" at bounding box center [255, 124] width 487 height 224
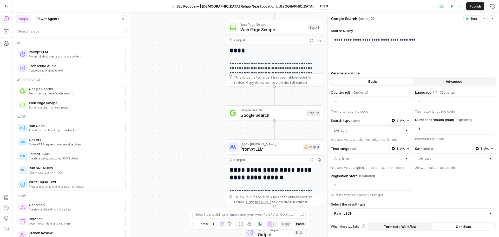
drag, startPoint x: 189, startPoint y: 139, endPoint x: 192, endPoint y: 170, distance: 31.8
click at [192, 170] on div "**********" at bounding box center [255, 124] width 487 height 224
click at [306, 102] on icon "button" at bounding box center [305, 101] width 4 height 4
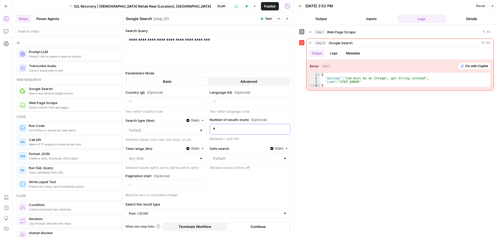
click at [235, 128] on p "*" at bounding box center [246, 128] width 66 height 5
click at [286, 130] on button "Variables Menu" at bounding box center [286, 129] width 4 height 4
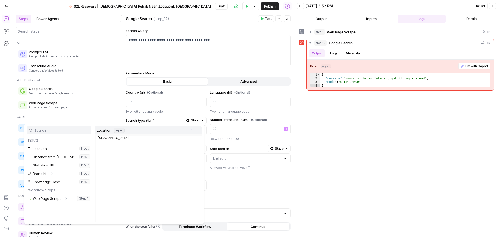
click at [257, 190] on div "Country (gl) (Optional) Two-letter country code Language (hl) (Optional) Two-le…" at bounding box center [208, 144] width 165 height 108
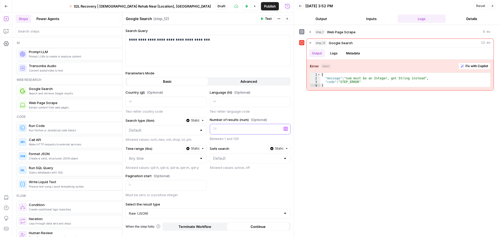
click at [216, 131] on p at bounding box center [246, 128] width 66 height 5
click at [268, 19] on div "Publish P" at bounding box center [269, 17] width 16 height 5
click at [261, 17] on icon "button" at bounding box center [261, 18] width 3 height 3
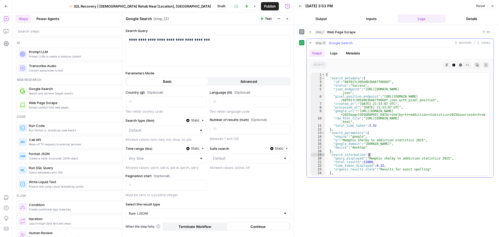
click at [399, 155] on div "{ "search_metadata" : { "id" : "68f017c395e0b3b667f0660f" , "status" : "Success…" at bounding box center [405, 127] width 160 height 109
click at [451, 162] on div "{ "search_metadata" : { "id" : "68f017c395e0b3b667f0660f" , "status" : "Success…" at bounding box center [405, 127] width 160 height 109
type textarea "**********"
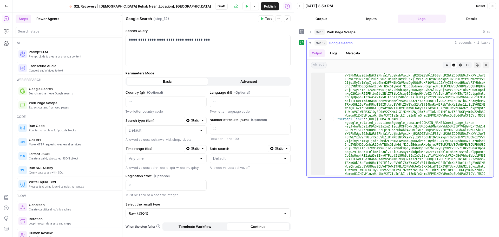
scroll to position [513, 0]
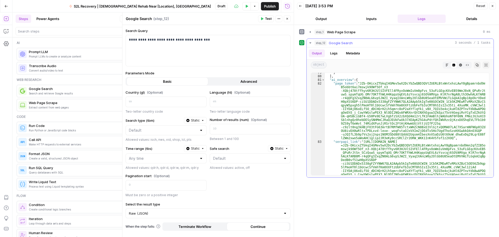
scroll to position [781, 0]
click at [343, 204] on div "step_1 Web Page Scrape 0 ms step_12 Google Search 3 seconds / 1 tasks Output Lo…" at bounding box center [396, 131] width 195 height 207
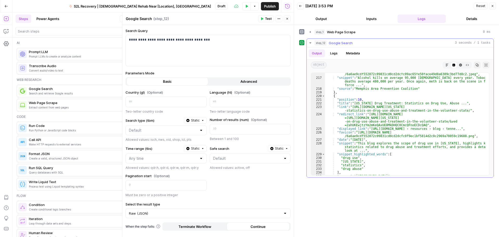
scroll to position [1568, 0]
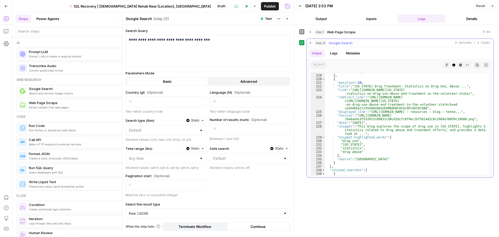
click at [344, 54] on button "Metadata" at bounding box center [353, 53] width 20 height 8
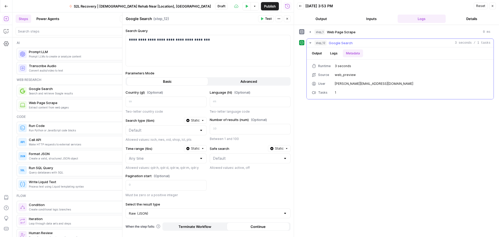
click at [323, 53] on button "Output" at bounding box center [317, 53] width 16 height 8
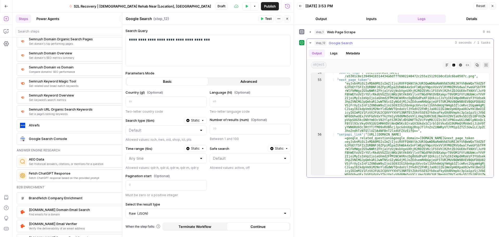
scroll to position [341, 0]
click at [400, 176] on div "54 55 56 57 "source_logo" : "https://serpapi.com/searches/68f017c395e0b3b667f06…" at bounding box center [400, 123] width 187 height 107
click at [477, 65] on icon "button" at bounding box center [477, 64] width 3 height 3
click at [53, 176] on span "Fetch ChatGPT response based on the provided prompt" at bounding box center [75, 178] width 92 height 4
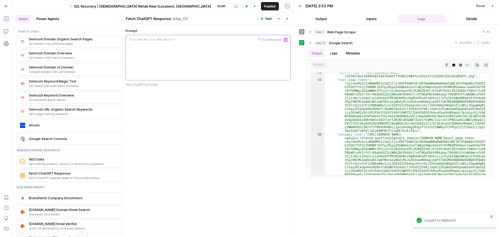
click at [166, 73] on div at bounding box center [208, 57] width 165 height 45
click at [171, 50] on div at bounding box center [208, 57] width 165 height 45
click at [195, 41] on p "**********" at bounding box center [208, 39] width 158 height 5
click at [241, 44] on div "**********" at bounding box center [208, 57] width 165 height 45
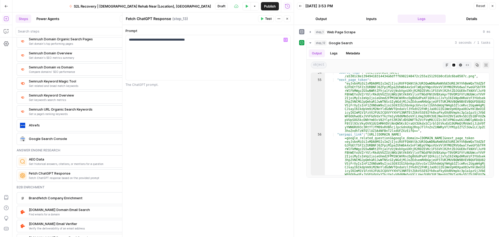
click at [268, 17] on span "Test" at bounding box center [268, 18] width 6 height 5
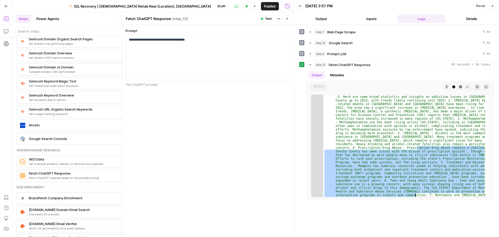
drag, startPoint x: 417, startPoint y: 178, endPoint x: 416, endPoint y: 202, distance: 24.5
click at [416, 202] on div "step_1 Web Page Scrape 0 ms step_12 Google Search 0 ms step_4 Prompt LLM 0 ms s…" at bounding box center [396, 131] width 195 height 207
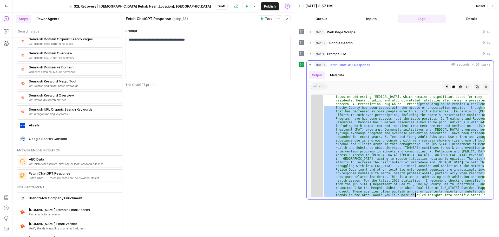
click at [376, 165] on div ""answer_text" : "I currently don't have real-time access to data, but I can pro…" at bounding box center [404, 146] width 162 height 102
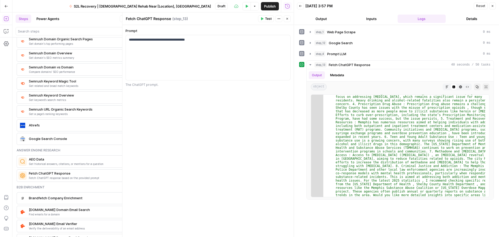
click at [494, 8] on button "Close" at bounding box center [492, 6] width 7 height 7
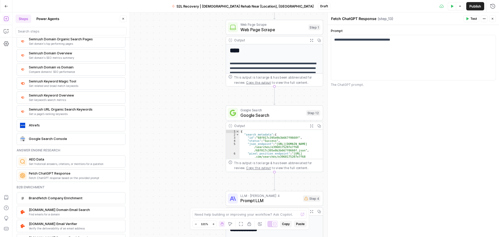
click at [202, 135] on div "**********" at bounding box center [255, 124] width 487 height 224
click at [491, 18] on icon "button" at bounding box center [492, 18] width 3 height 3
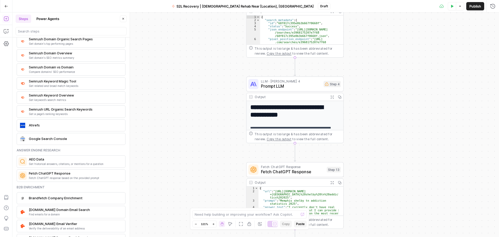
drag, startPoint x: 368, startPoint y: 151, endPoint x: 388, endPoint y: 43, distance: 110.2
click at [388, 43] on div "**********" at bounding box center [255, 124] width 487 height 224
drag, startPoint x: 415, startPoint y: 133, endPoint x: 386, endPoint y: 73, distance: 66.7
click at [386, 73] on div "**********" at bounding box center [255, 124] width 487 height 224
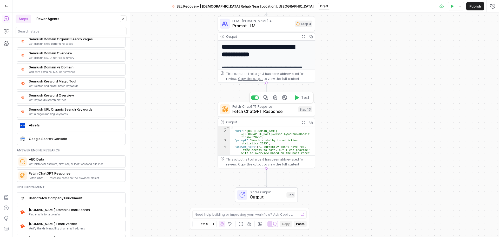
click at [278, 98] on icon "button" at bounding box center [275, 97] width 5 height 5
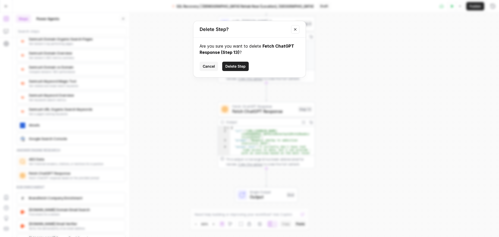
click at [243, 67] on span "Delete Step" at bounding box center [235, 66] width 20 height 5
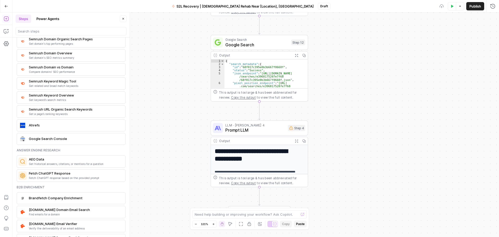
drag, startPoint x: 363, startPoint y: 111, endPoint x: 359, endPoint y: 181, distance: 70.3
click at [359, 181] on div "**********" at bounding box center [255, 124] width 487 height 224
click at [270, 34] on button "Delete step" at bounding box center [268, 31] width 8 height 8
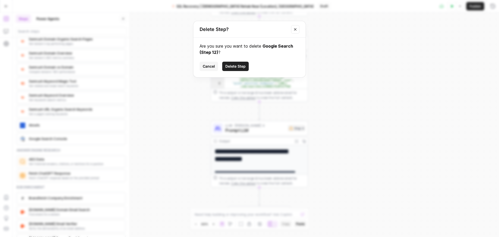
click at [245, 63] on button "Delete Step" at bounding box center [235, 66] width 27 height 9
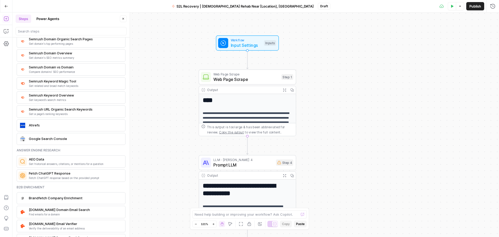
drag, startPoint x: 415, startPoint y: 130, endPoint x: 411, endPoint y: 200, distance: 70.0
click at [411, 200] on div "**********" at bounding box center [255, 124] width 487 height 224
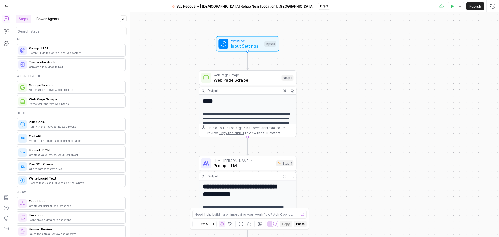
scroll to position [0, 0]
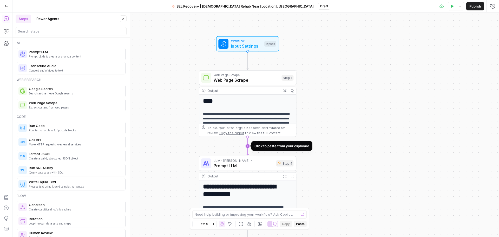
click at [247, 145] on icon "Edge from step_1 to step_4" at bounding box center [248, 146] width 2 height 18
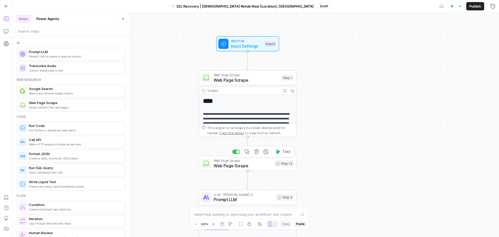
click at [256, 153] on icon "button" at bounding box center [256, 151] width 5 height 5
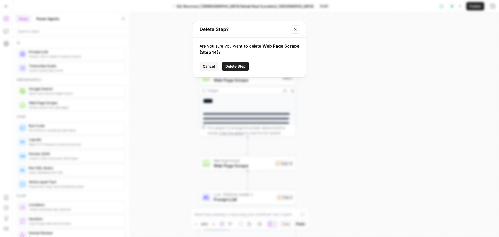
click at [236, 60] on div "Are you sure you want to delete Web Page Scrape (Step 14) ? Cancel Delete Step" at bounding box center [249, 58] width 112 height 40
click at [237, 65] on span "Delete Step" at bounding box center [235, 66] width 20 height 5
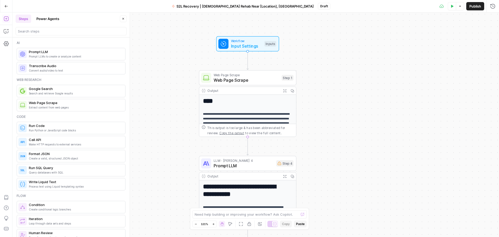
click at [58, 56] on span "Prompt LLMs to create or analyze content" at bounding box center [75, 56] width 92 height 4
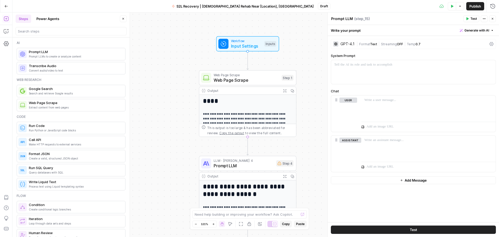
click at [342, 46] on div "GPT-4.1" at bounding box center [343, 43] width 21 height 5
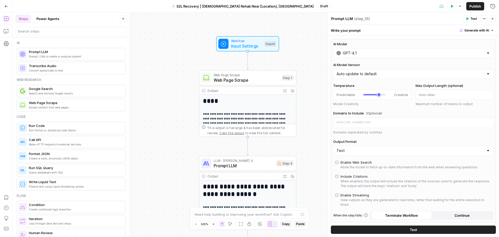
click at [364, 55] on input "GPT-4.1" at bounding box center [413, 52] width 141 height 5
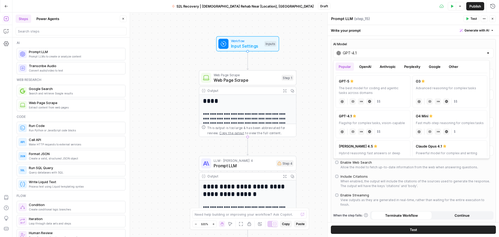
click at [415, 67] on button "Perplexity" at bounding box center [412, 66] width 23 height 8
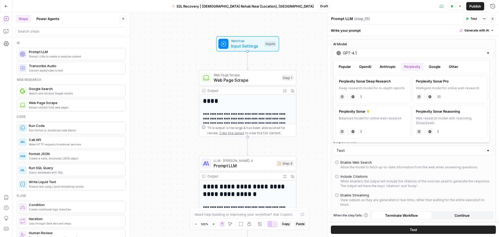
click at [381, 123] on div "Balanced model for online web research" at bounding box center [373, 120] width 68 height 9
type input "Perplexity Sonar"
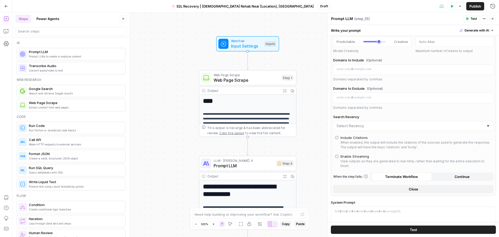
scroll to position [36, 0]
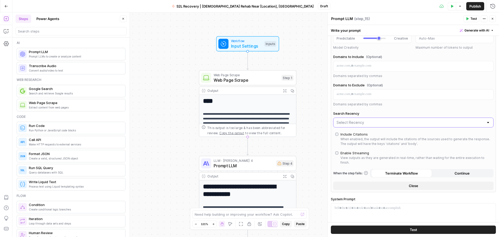
click at [408, 121] on input "Search Recency" at bounding box center [410, 122] width 147 height 5
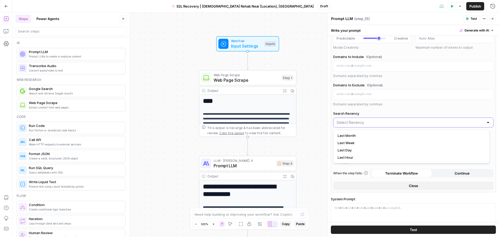
click at [410, 121] on input "Search Recency" at bounding box center [410, 122] width 147 height 5
click at [445, 113] on label "Search Recency" at bounding box center [413, 113] width 160 height 5
click at [445, 120] on input "Search Recency" at bounding box center [410, 122] width 147 height 5
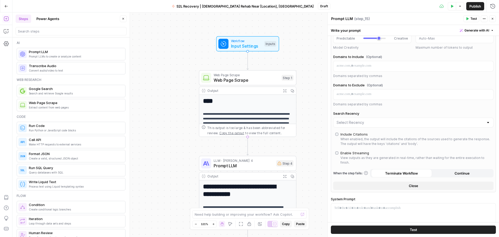
click at [493, 142] on div "AI Model Perplexity Sonar Temperature Predictable Creative Model Creativity Max…" at bounding box center [413, 152] width 171 height 305
click at [360, 139] on div "When enabled, the output will include the citations of the sources used to gene…" at bounding box center [416, 141] width 151 height 9
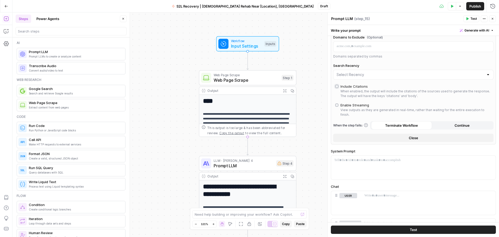
scroll to position [89, 0]
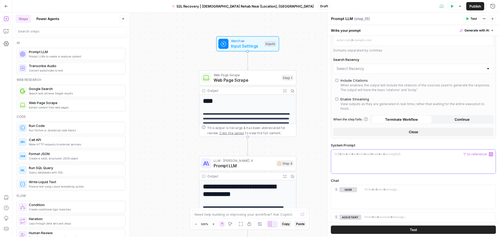
click at [388, 166] on div at bounding box center [413, 161] width 165 height 24
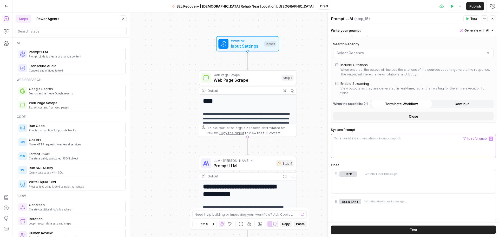
scroll to position [119, 0]
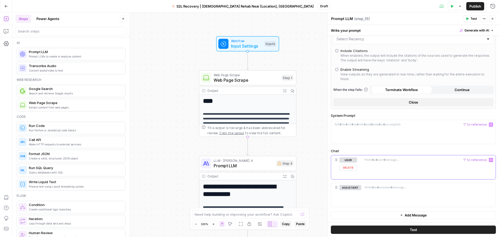
click at [419, 166] on div at bounding box center [428, 167] width 134 height 24
drag, startPoint x: 445, startPoint y: 161, endPoint x: 362, endPoint y: 156, distance: 83.0
click at [362, 156] on div "**********" at bounding box center [428, 167] width 134 height 24
click at [353, 227] on button "Test" at bounding box center [413, 229] width 165 height 8
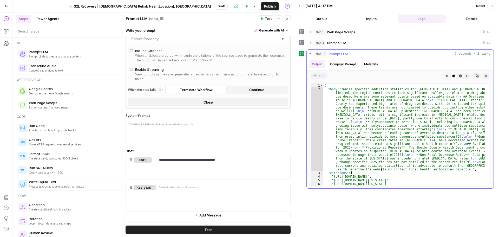
click at [381, 167] on div "{ "body" : "While specific addiction statistics for Memphis and Shelby County i…" at bounding box center [404, 140] width 162 height 113
click at [330, 22] on button "Output" at bounding box center [321, 19] width 48 height 8
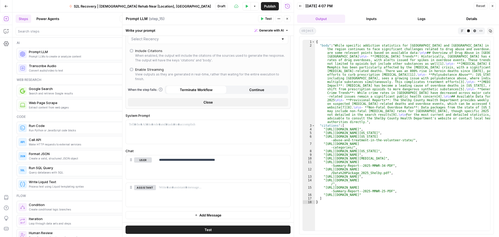
click at [410, 15] on button "Logs" at bounding box center [422, 19] width 48 height 8
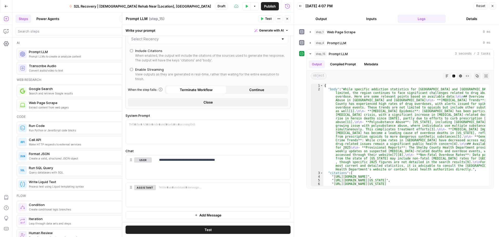
drag, startPoint x: 491, startPoint y: 8, endPoint x: 480, endPoint y: 31, distance: 26.6
click at [492, 8] on button "Close" at bounding box center [492, 6] width 7 height 7
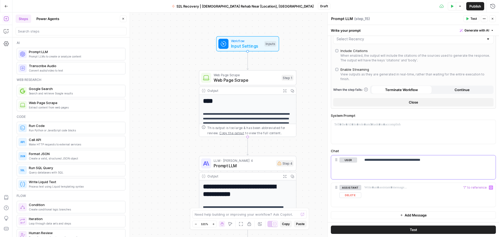
click at [432, 161] on p "**********" at bounding box center [426, 159] width 124 height 5
copy p "**********"
click at [414, 228] on span "Test" at bounding box center [413, 229] width 7 height 5
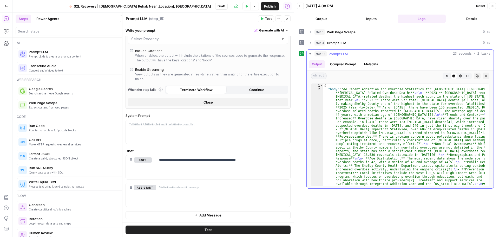
click at [447, 77] on icon "button" at bounding box center [447, 75] width 3 height 3
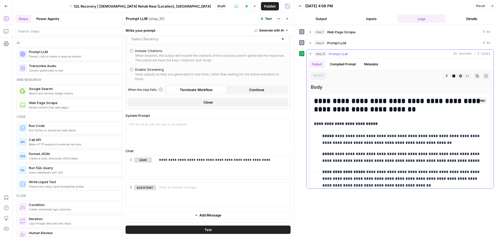
click at [377, 125] on strong "**********" at bounding box center [346, 124] width 64 height 4
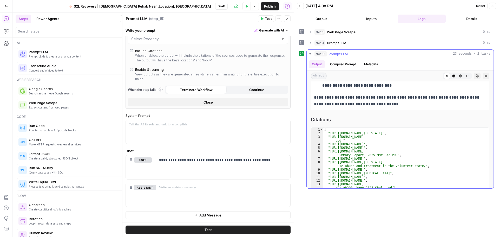
scroll to position [487, 0]
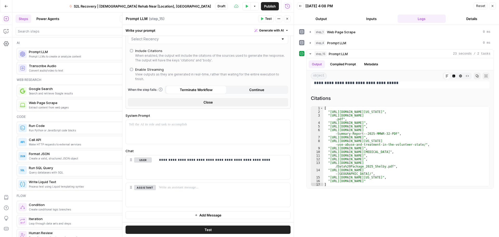
click at [493, 8] on button "Close" at bounding box center [492, 6] width 7 height 7
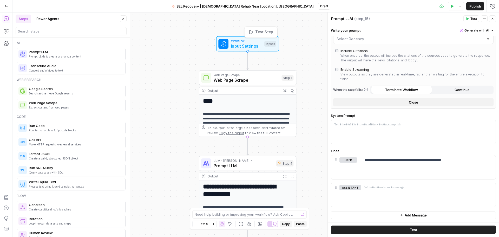
click at [250, 40] on span "Workflow" at bounding box center [246, 40] width 31 height 5
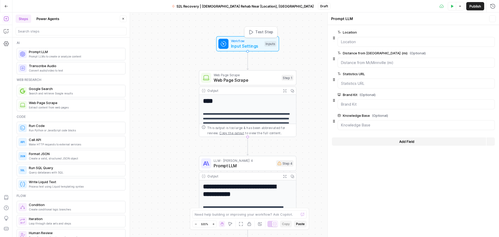
type textarea "Inputs"
click at [413, 145] on button "Add Field" at bounding box center [409, 141] width 154 height 8
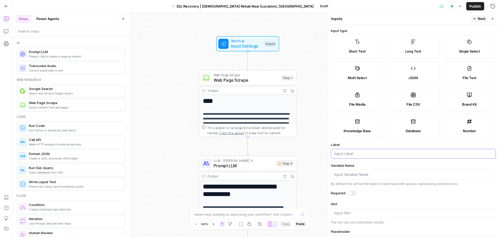
click at [367, 153] on input "Label" at bounding box center [413, 153] width 158 height 5
type input "s"
type input "Statistics Prompt"
click at [259, 34] on span "Test Step" at bounding box center [264, 32] width 18 height 6
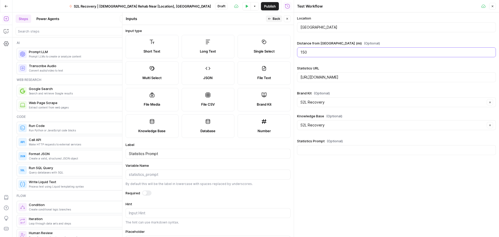
click at [354, 54] on input "150" at bounding box center [396, 52] width 192 height 5
click at [336, 148] on input "Statistics Prompt (Optional)" at bounding box center [396, 149] width 192 height 5
paste input "statistics"
type input "statistics"
click at [272, 20] on button "Back" at bounding box center [274, 18] width 16 height 7
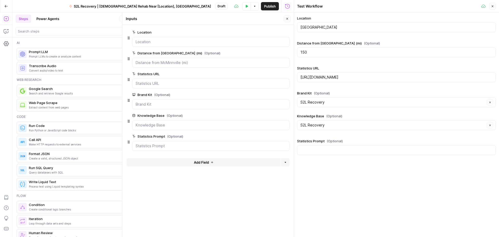
click at [492, 5] on icon "button" at bounding box center [492, 6] width 3 height 3
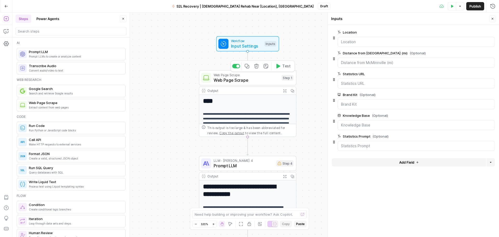
click at [257, 67] on icon "button" at bounding box center [256, 66] width 5 height 5
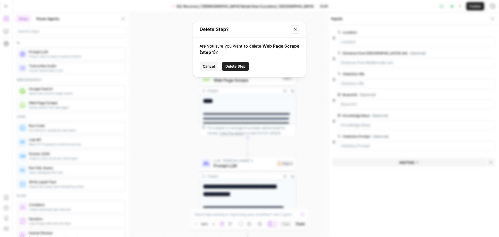
click at [239, 64] on span "Delete Step" at bounding box center [235, 66] width 20 height 5
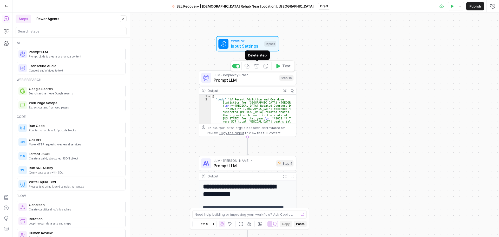
click at [258, 80] on span "Prompt LLM" at bounding box center [245, 80] width 63 height 6
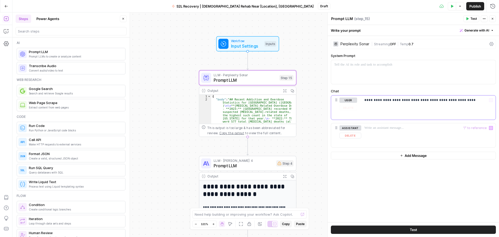
click at [394, 106] on div "**********" at bounding box center [428, 107] width 134 height 24
copy p "**********"
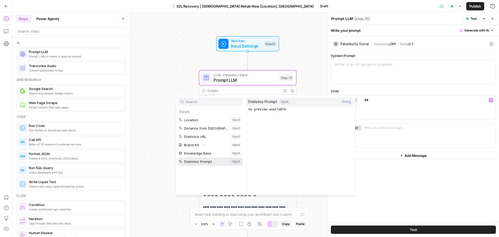
click at [196, 161] on button "Select variable Statistics Prompt" at bounding box center [210, 161] width 65 height 8
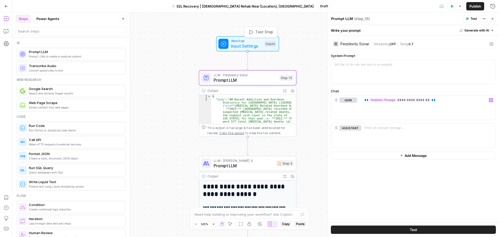
click at [250, 47] on span "Input Settings" at bounding box center [246, 46] width 31 height 6
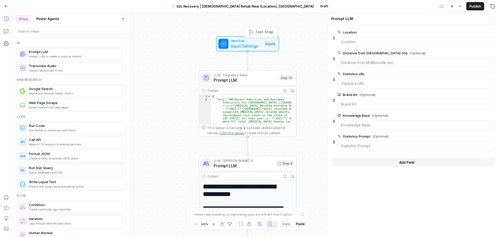
type textarea "Inputs"
click at [384, 147] on Prompt "Statistics Prompt (Optional)" at bounding box center [416, 145] width 150 height 5
click at [264, 31] on span "Test Step" at bounding box center [264, 32] width 18 height 6
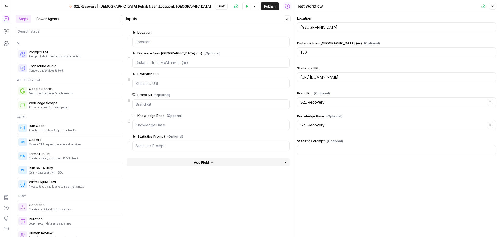
click at [355, 155] on div at bounding box center [396, 150] width 199 height 10
click at [355, 153] on div at bounding box center [396, 150] width 199 height 10
paste input "most recent statistics on addiction for Memphis, Shelby, TN"
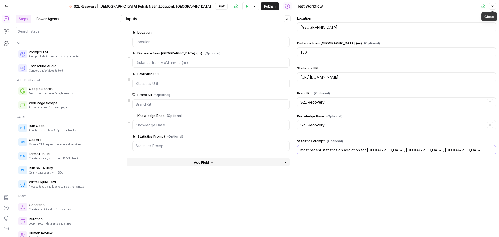
type input "most recent statistics on addiction for Memphis, Shelby, TN"
click at [401, 66] on label "Statistics URL" at bounding box center [396, 68] width 199 height 5
click at [401, 75] on input "[URL][DOMAIN_NAME]" at bounding box center [396, 77] width 192 height 5
click at [285, 74] on icon "button" at bounding box center [286, 74] width 3 height 3
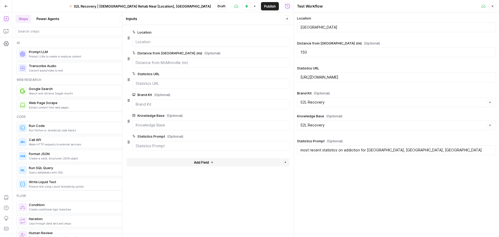
scroll to position [0, 0]
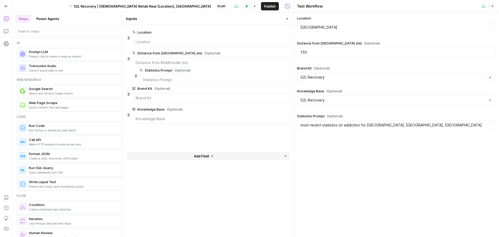
drag, startPoint x: 129, startPoint y: 121, endPoint x: 136, endPoint y: 74, distance: 47.4
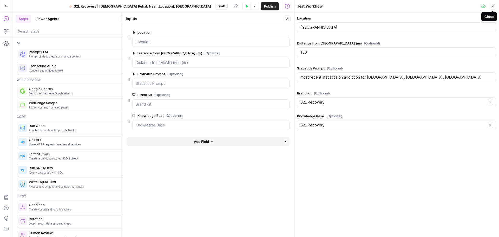
click at [492, 7] on icon "button" at bounding box center [492, 6] width 3 height 3
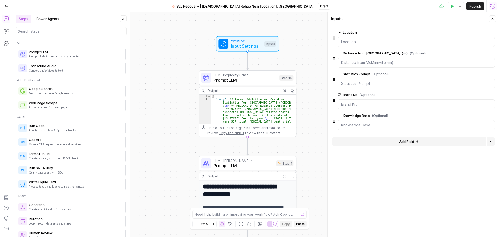
click at [182, 144] on div "Workflow Input Settings Inputs LLM · Perplexity Sonar Prompt LLM Step 15 Output…" at bounding box center [255, 124] width 487 height 224
click at [239, 168] on span "Prompt LLM" at bounding box center [244, 165] width 60 height 6
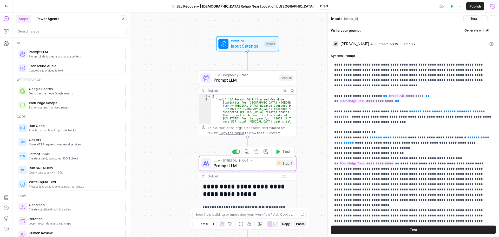
type textarea "Prompt LLM"
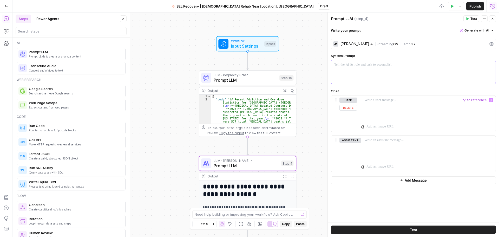
click at [399, 74] on div at bounding box center [413, 72] width 165 height 24
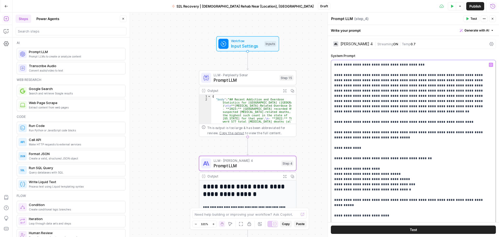
drag, startPoint x: 459, startPoint y: 117, endPoint x: 329, endPoint y: 115, distance: 130.5
click at [329, 115] on div "**********" at bounding box center [414, 124] width 172 height 224
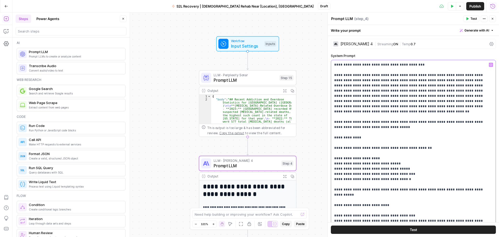
drag, startPoint x: 388, startPoint y: 140, endPoint x: 372, endPoint y: 142, distance: 16.5
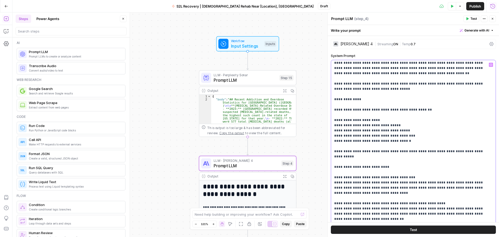
scroll to position [43, 0]
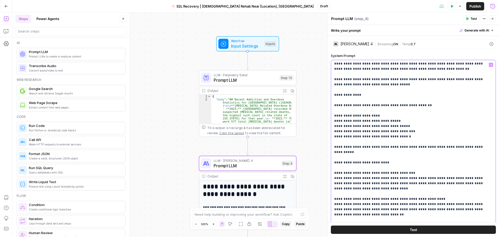
drag, startPoint x: 421, startPoint y: 101, endPoint x: 404, endPoint y: 101, distance: 17.4
copy p "**********"
drag, startPoint x: 390, startPoint y: 117, endPoint x: 374, endPoint y: 115, distance: 16.5
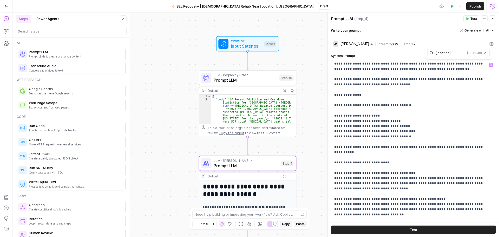
type input "[location]"
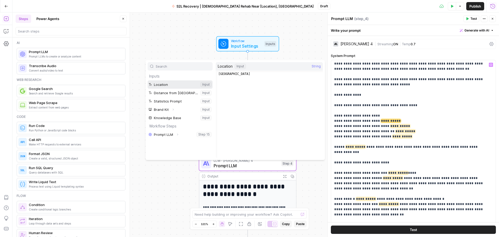
click at [171, 85] on button "Select variable Location" at bounding box center [180, 84] width 65 height 8
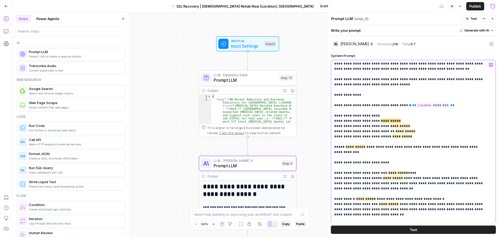
drag, startPoint x: 405, startPoint y: 114, endPoint x: 373, endPoint y: 117, distance: 32.1
drag, startPoint x: 403, startPoint y: 120, endPoint x: 382, endPoint y: 121, distance: 21.3
drag, startPoint x: 408, startPoint y: 124, endPoint x: 386, endPoint y: 126, distance: 22.2
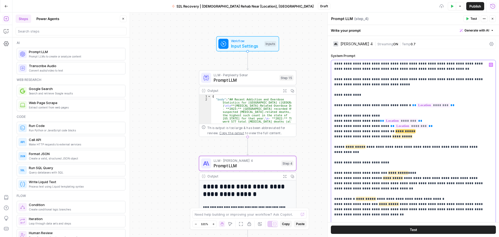
drag, startPoint x: 400, startPoint y: 129, endPoint x: 382, endPoint y: 130, distance: 18.0
drag, startPoint x: 360, startPoint y: 142, endPoint x: 343, endPoint y: 141, distance: 16.9
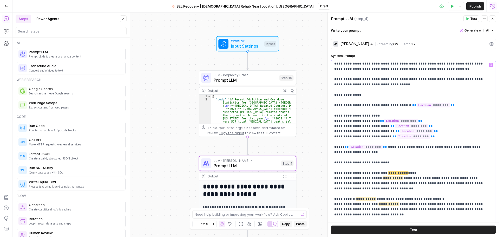
drag, startPoint x: 398, startPoint y: 168, endPoint x: 382, endPoint y: 169, distance: 16.4
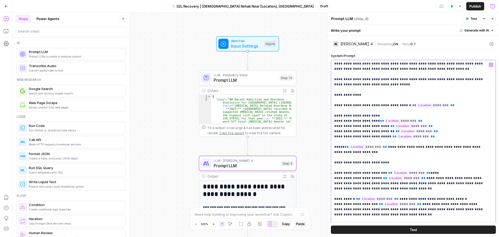
scroll to position [180, 0]
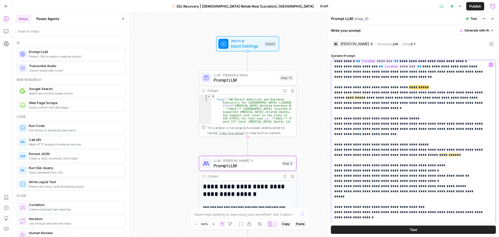
drag, startPoint x: 423, startPoint y: 81, endPoint x: 397, endPoint y: 82, distance: 25.5
drag, startPoint x: 359, startPoint y: 94, endPoint x: 353, endPoint y: 93, distance: 5.6
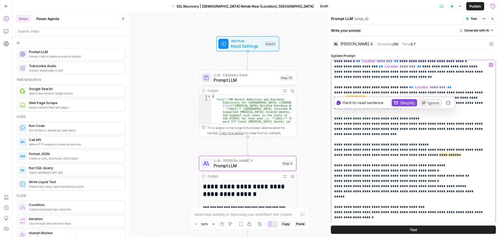
drag, startPoint x: 351, startPoint y: 92, endPoint x: 333, endPoint y: 92, distance: 17.4
click at [333, 92] on div "**********" at bounding box center [411, 166] width 161 height 212
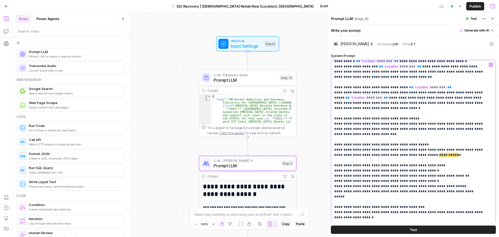
drag, startPoint x: 368, startPoint y: 101, endPoint x: 338, endPoint y: 98, distance: 30.6
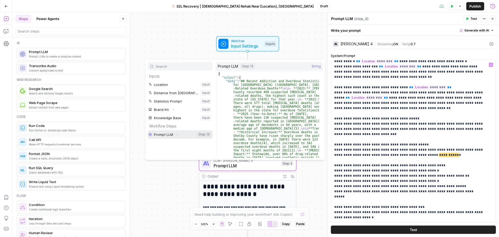
click at [182, 137] on button "Select variable Prompt LLM" at bounding box center [180, 134] width 65 height 8
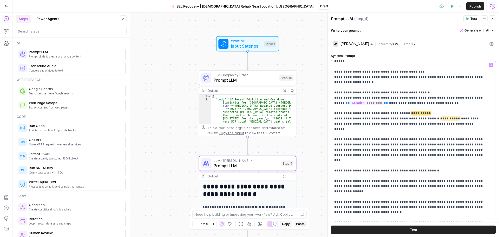
scroll to position [323, 0]
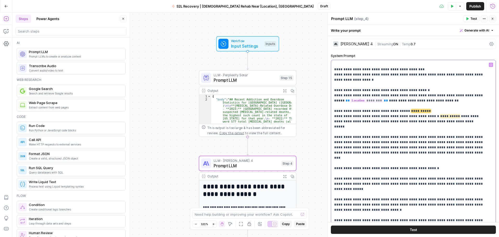
click at [417, 109] on span "**********" at bounding box center [421, 110] width 20 height 3
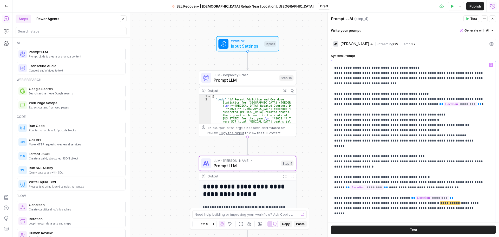
click at [440, 201] on span "**********" at bounding box center [450, 202] width 20 height 3
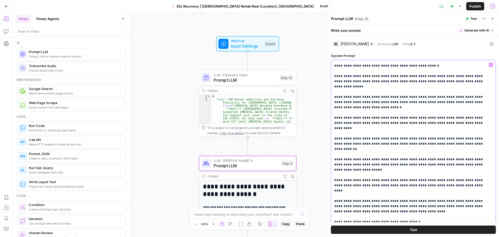
scroll to position [441, 0]
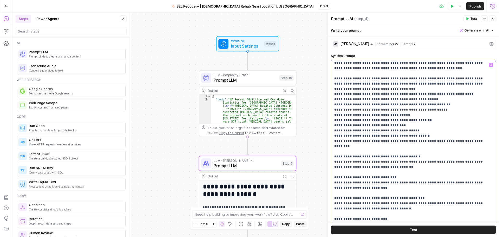
scroll to position [629, 0]
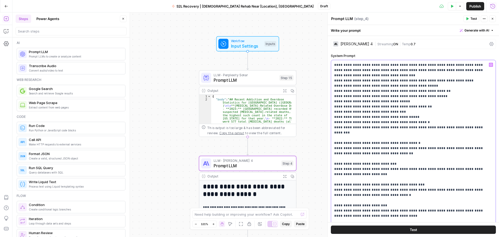
click at [381, 224] on span "**********" at bounding box center [380, 225] width 20 height 3
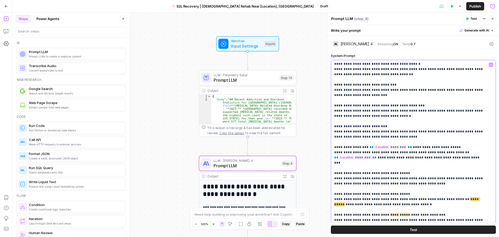
click at [465, 137] on p "**********" at bounding box center [409, 232] width 150 height 1757
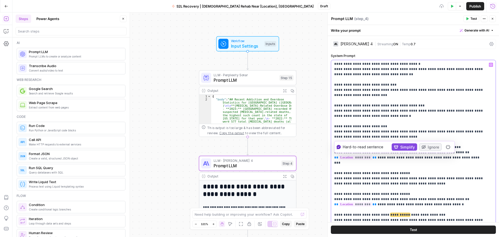
click at [411, 158] on p "**********" at bounding box center [409, 232] width 150 height 1757
click at [401, 152] on p "**********" at bounding box center [409, 232] width 150 height 1757
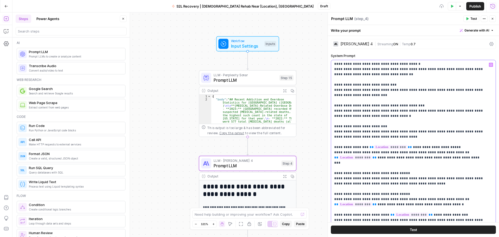
click at [397, 163] on p "**********" at bounding box center [409, 232] width 150 height 1757
click at [439, 237] on span "**********" at bounding box center [449, 240] width 20 height 3
click at [403, 192] on p "**********" at bounding box center [409, 232] width 150 height 1757
click at [369, 204] on p "**********" at bounding box center [409, 232] width 150 height 1757
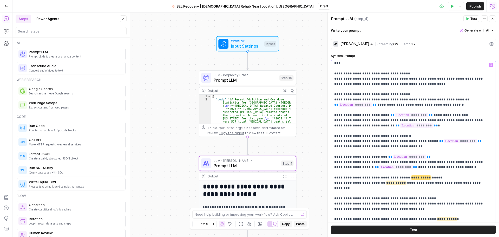
scroll to position [823, 0]
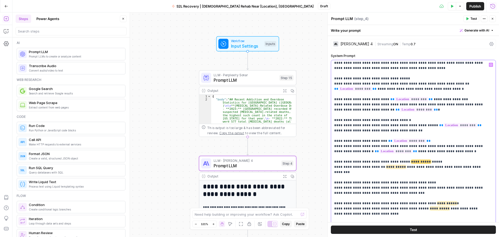
click at [421, 100] on p "**********" at bounding box center [409, 117] width 150 height 1757
click at [403, 104] on p "**********" at bounding box center [409, 117] width 150 height 1757
click at [449, 141] on p "**********" at bounding box center [409, 120] width 150 height 1762
click at [428, 161] on p "**********" at bounding box center [409, 120] width 150 height 1762
click at [425, 168] on p "**********" at bounding box center [409, 120] width 150 height 1762
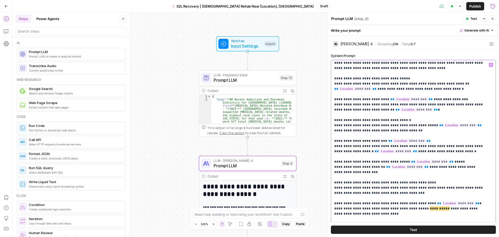
click at [435, 146] on p "**********" at bounding box center [409, 120] width 150 height 1762
click at [354, 192] on p "**********" at bounding box center [409, 120] width 150 height 1762
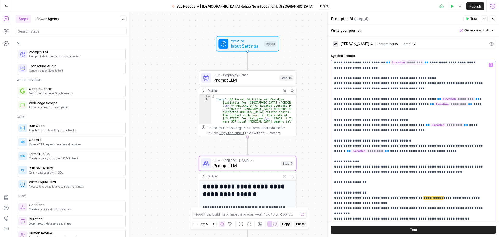
click at [427, 136] on p "**********" at bounding box center [409, 16] width 150 height 1762
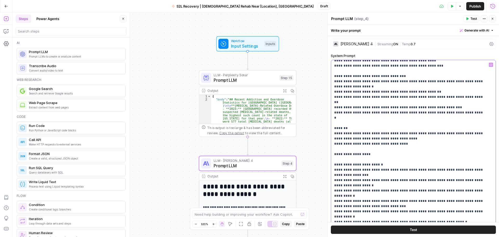
scroll to position [1181, 0]
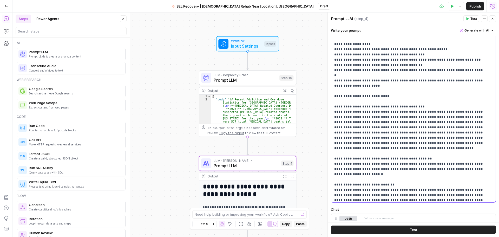
scroll to position [1555, 0]
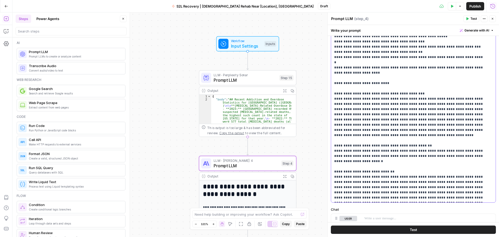
drag, startPoint x: 449, startPoint y: 167, endPoint x: 433, endPoint y: 165, distance: 16.4
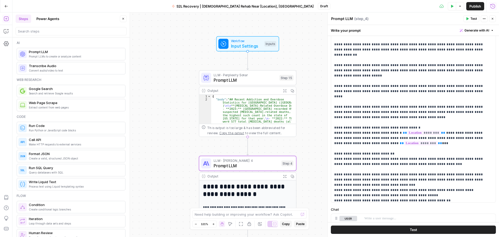
scroll to position [0, 0]
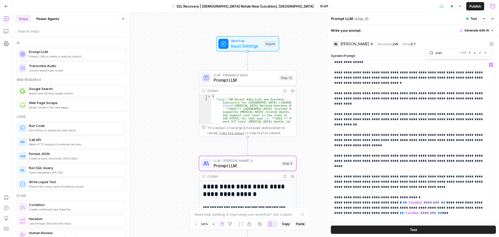
type input "stat"
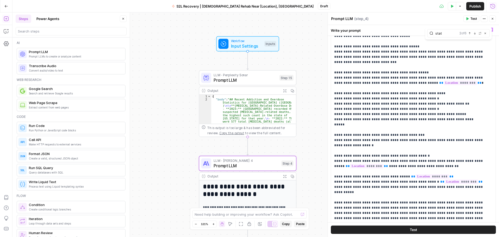
scroll to position [200, 0]
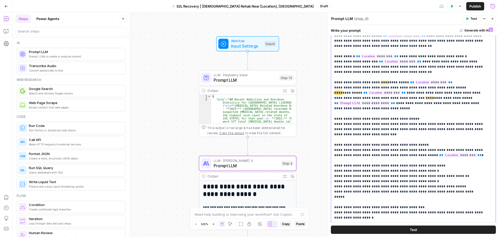
scroll to position [116, 0]
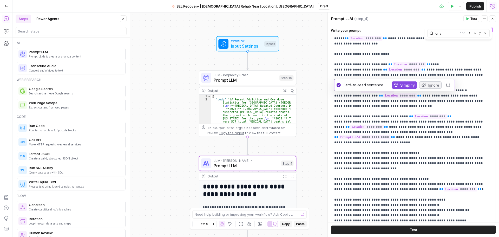
type input "driv"
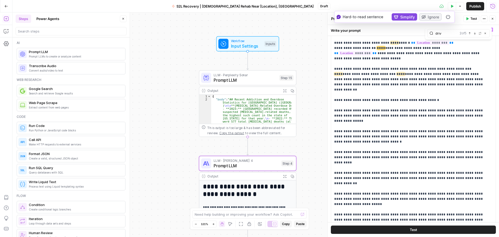
scroll to position [356, 0]
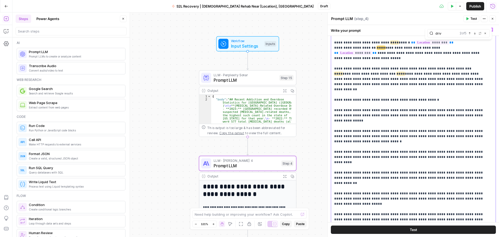
copy p "**********"
drag, startPoint x: 405, startPoint y: 48, endPoint x: 376, endPoint y: 49, distance: 29.4
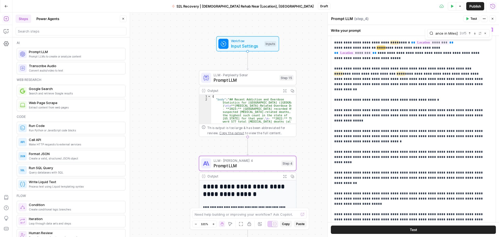
scroll to position [0, 8]
type input "[Distance in Miles]"
click at [397, 67] on span "**********" at bounding box center [395, 68] width 36 height 3
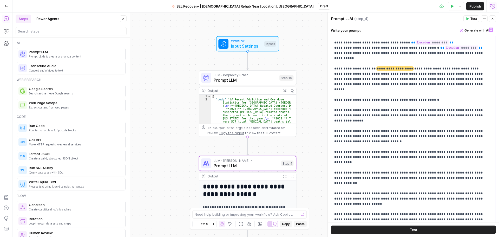
type input "dista"
drag, startPoint x: 405, startPoint y: 48, endPoint x: 375, endPoint y: 47, distance: 29.6
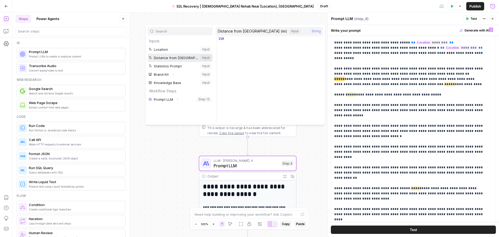
click at [173, 56] on button "Select variable Distance from McMinnville (mi)" at bounding box center [180, 58] width 65 height 8
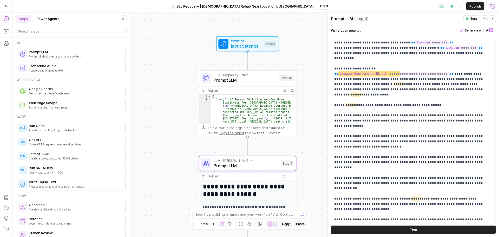
drag, startPoint x: 343, startPoint y: 57, endPoint x: 479, endPoint y: 59, distance: 136.7
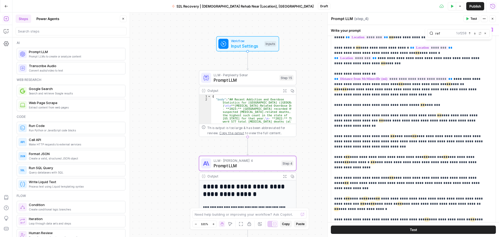
scroll to position [315, 0]
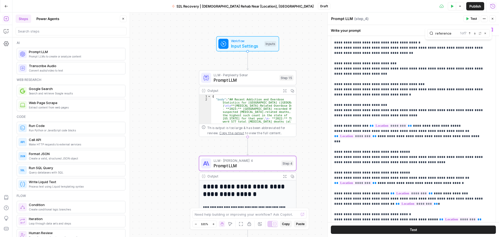
type input "reference"
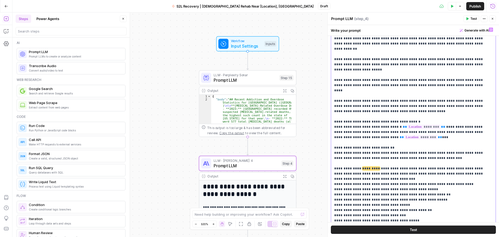
scroll to position [486, 0]
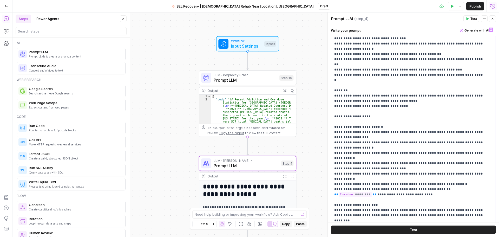
scroll to position [1341, 0]
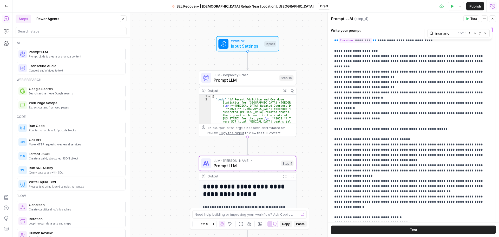
type input "insuranc"
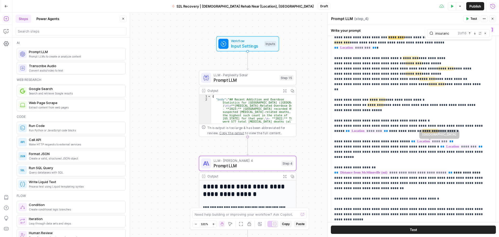
scroll to position [257, 0]
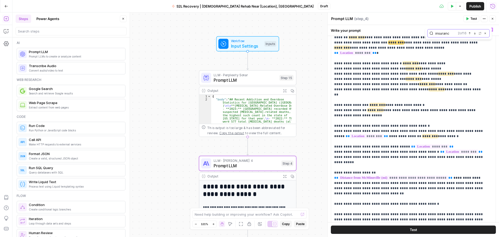
click at [485, 34] on icon "button" at bounding box center [485, 33] width 3 height 3
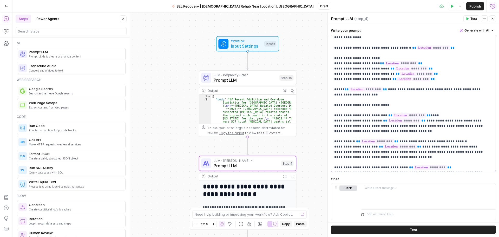
scroll to position [153, 0]
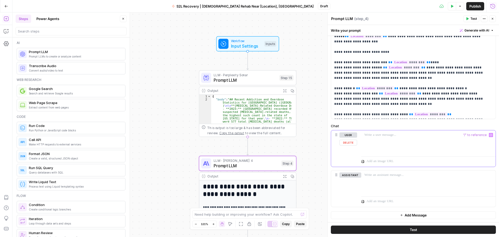
click at [402, 147] on div at bounding box center [428, 142] width 134 height 24
click at [481, 143] on div at bounding box center [428, 142] width 134 height 24
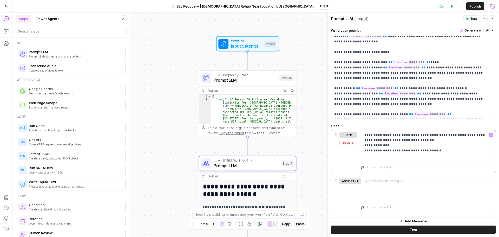
drag, startPoint x: 390, startPoint y: 145, endPoint x: 374, endPoint y: 144, distance: 16.4
click at [374, 144] on p "**********" at bounding box center [426, 145] width 124 height 26
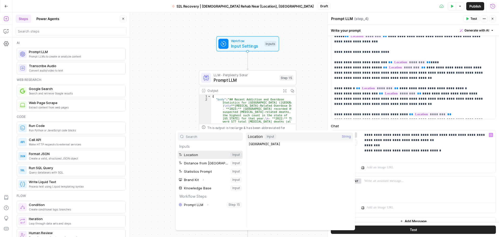
click at [218, 152] on button "Select variable Location" at bounding box center [210, 154] width 65 height 8
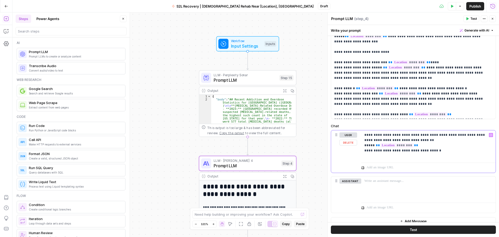
drag, startPoint x: 434, startPoint y: 151, endPoint x: 424, endPoint y: 151, distance: 10.1
click at [424, 151] on p "**********" at bounding box center [426, 145] width 124 height 26
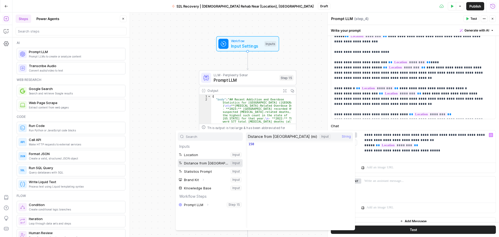
click at [220, 164] on button "Select variable Distance from McMinnville (mi)" at bounding box center [210, 163] width 65 height 8
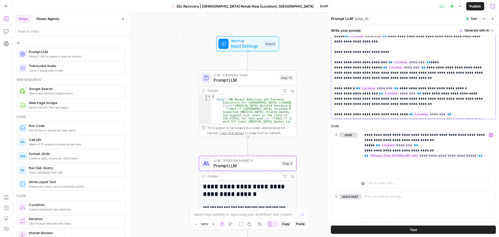
click at [486, 47] on div "**********" at bounding box center [411, 13] width 161 height 212
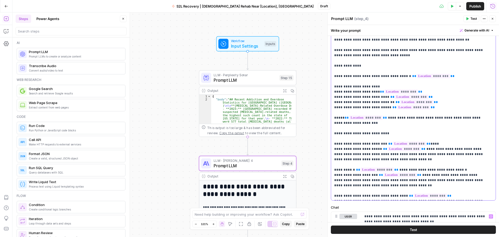
scroll to position [35, 0]
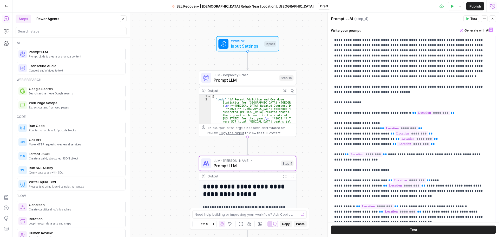
copy p "**********"
drag, startPoint x: 427, startPoint y: 139, endPoint x: 333, endPoint y: 108, distance: 99.6
click at [333, 108] on div "**********" at bounding box center [411, 131] width 161 height 212
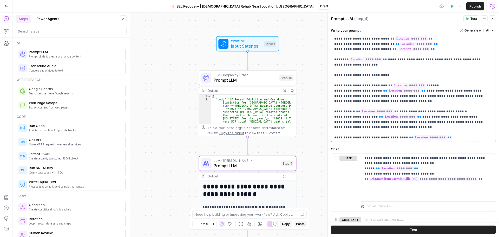
scroll to position [175, 0]
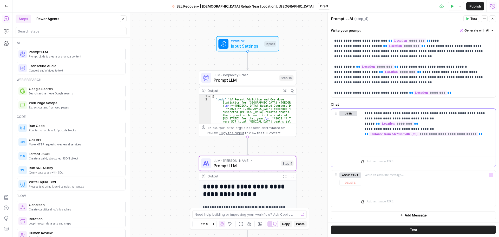
click at [428, 146] on p "**********" at bounding box center [426, 132] width 124 height 42
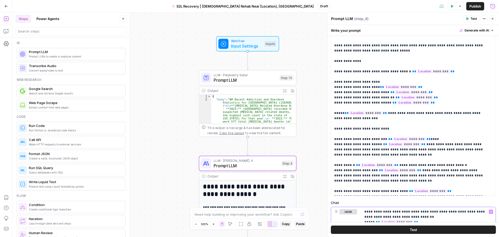
scroll to position [69, 0]
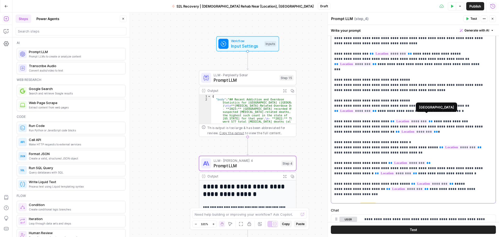
scroll to position [804, 0]
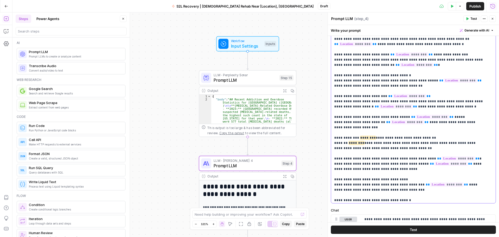
copy p "**********"
drag, startPoint x: 340, startPoint y: 131, endPoint x: 441, endPoint y: 163, distance: 105.9
click at [441, 163] on p "**********" at bounding box center [409, 73] width 150 height 1768
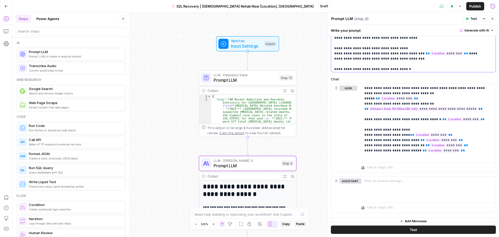
scroll to position [206, 0]
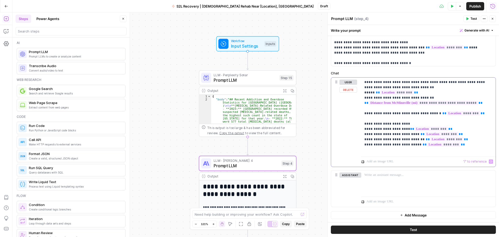
click at [449, 151] on p "**********" at bounding box center [426, 116] width 124 height 73
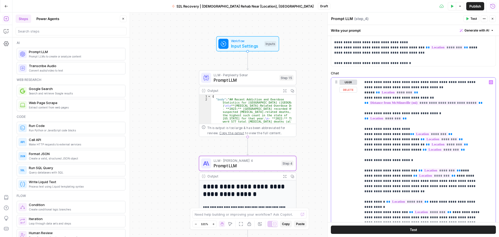
drag, startPoint x: 372, startPoint y: 165, endPoint x: 359, endPoint y: 165, distance: 13.0
click at [359, 165] on div "**********" at bounding box center [413, 189] width 165 height 224
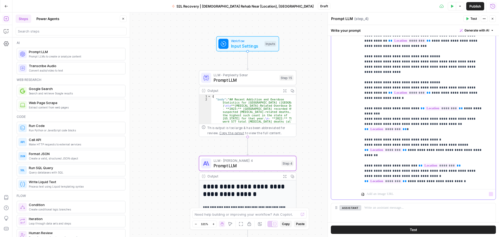
scroll to position [806, 0]
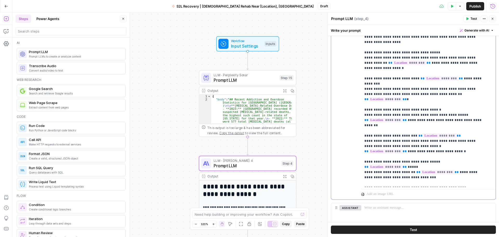
drag, startPoint x: 424, startPoint y: 172, endPoint x: 475, endPoint y: 173, distance: 50.4
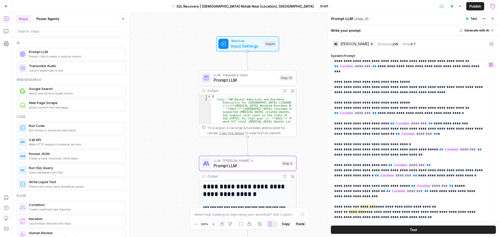
scroll to position [41, 0]
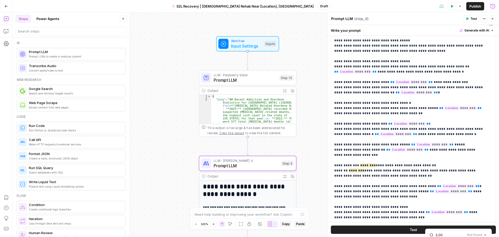
type input "3,000"
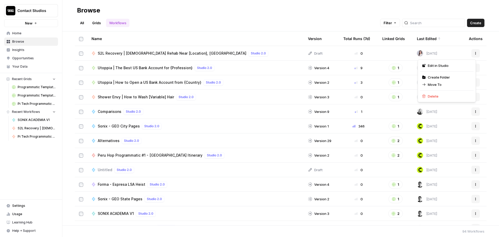
click at [476, 54] on button "Actions" at bounding box center [476, 53] width 8 height 8
click at [447, 66] on span "Edit in Studio" at bounding box center [438, 65] width 21 height 5
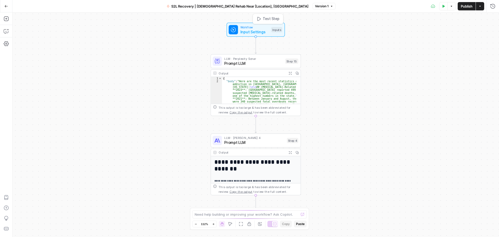
click at [265, 34] on span "Input Settings" at bounding box center [254, 32] width 29 height 6
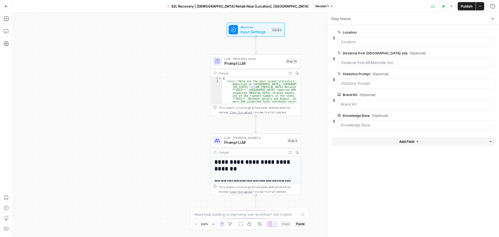
click at [479, 74] on span "edit field" at bounding box center [475, 74] width 11 height 4
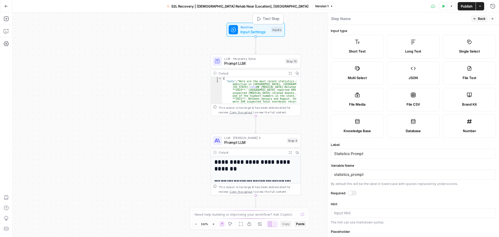
drag, startPoint x: 270, startPoint y: 19, endPoint x: 277, endPoint y: 25, distance: 9.0
click at [270, 19] on span "Test Step" at bounding box center [271, 18] width 17 height 5
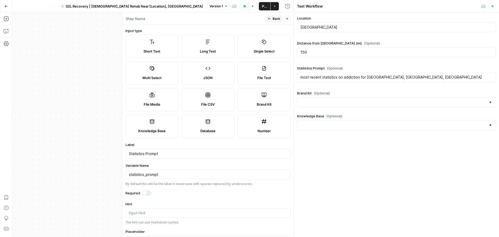
type input "S2L Recovery"
drag, startPoint x: 385, startPoint y: 70, endPoint x: 299, endPoint y: 73, distance: 85.6
click at [299, 73] on div "most recent statistics on addiction for Memphis, Shelby, TN" at bounding box center [396, 77] width 199 height 10
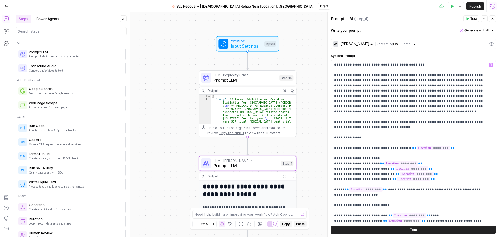
scroll to position [801, 0]
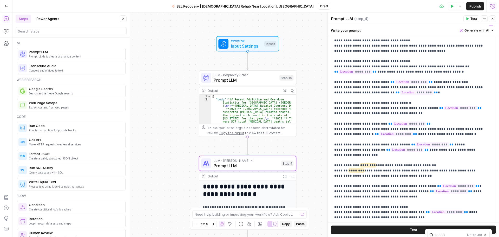
type input "3,000"
click at [466, 121] on p "**********" at bounding box center [409, 101] width 150 height 1768
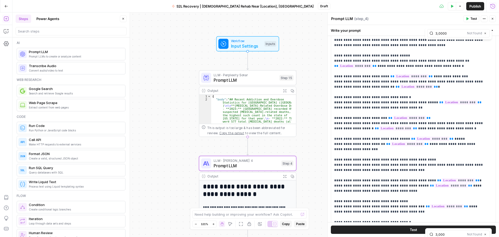
type input "3,0000"
drag, startPoint x: 391, startPoint y: 187, endPoint x: 444, endPoint y: 185, distance: 53.0
click at [444, 185] on p "**********" at bounding box center [409, 100] width 150 height 1768
click at [278, 67] on icon "button" at bounding box center [279, 66] width 4 height 4
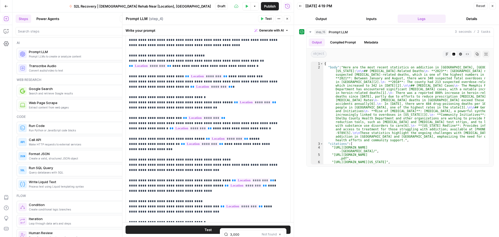
click at [494, 7] on button "Close" at bounding box center [492, 6] width 7 height 7
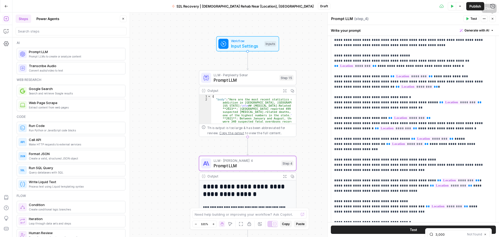
click at [495, 20] on button "Close" at bounding box center [492, 18] width 7 height 7
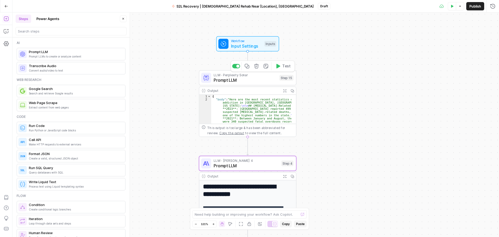
click at [270, 82] on span "Prompt LLM" at bounding box center [245, 80] width 63 height 6
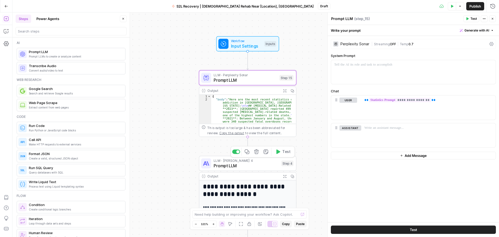
click at [281, 151] on button "Test" at bounding box center [283, 152] width 21 height 8
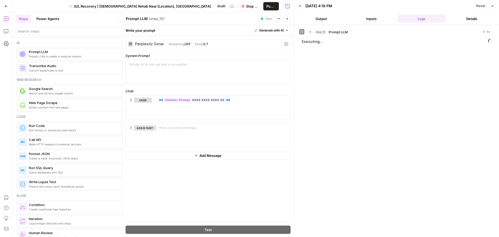
click at [287, 16] on button "Close" at bounding box center [287, 18] width 7 height 7
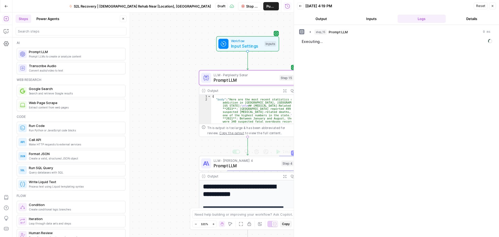
click at [239, 168] on span "Prompt LLM" at bounding box center [246, 165] width 65 height 6
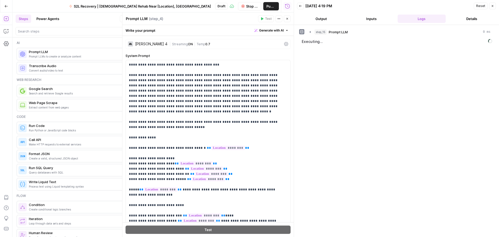
click at [285, 18] on button "Close" at bounding box center [287, 18] width 7 height 7
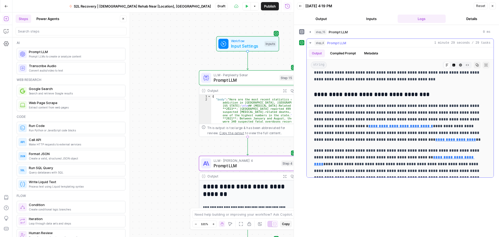
scroll to position [210, 0]
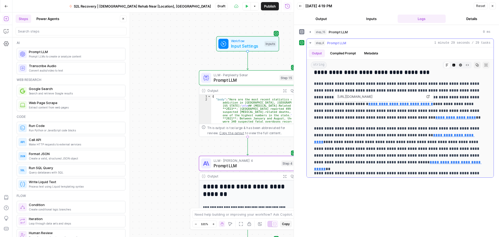
click at [374, 106] on link "**********" at bounding box center [400, 104] width 65 height 4
click at [435, 118] on link "**********" at bounding box center [455, 117] width 41 height 4
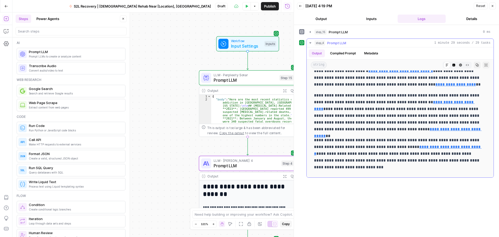
scroll to position [254, 0]
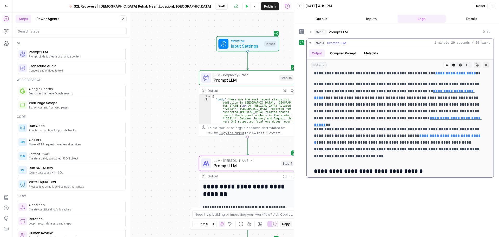
click at [470, 98] on p "**********" at bounding box center [398, 101] width 168 height 41
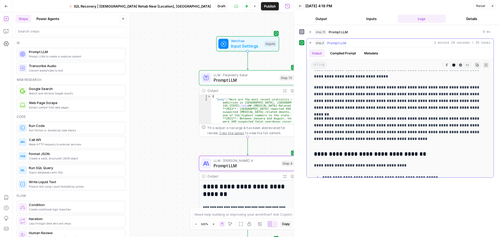
scroll to position [956, 0]
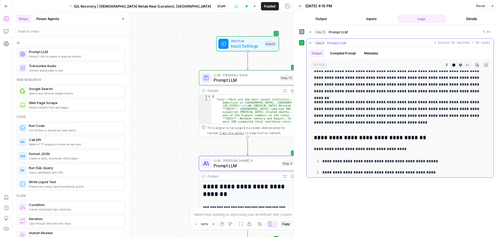
click at [444, 108] on p "**********" at bounding box center [398, 112] width 168 height 27
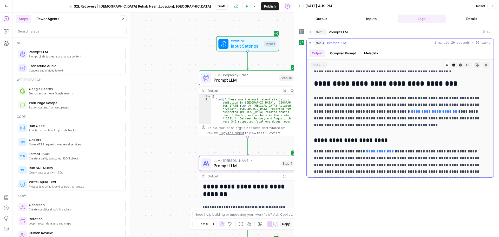
scroll to position [1348, 0]
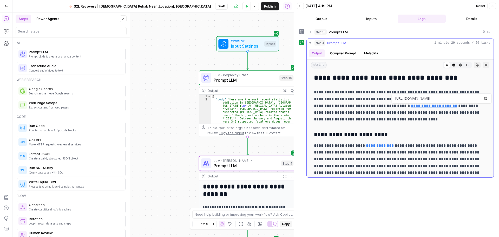
click at [422, 106] on link "**********" at bounding box center [434, 106] width 46 height 4
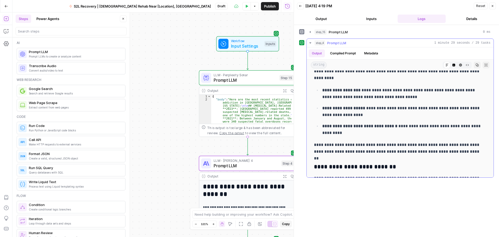
scroll to position [1945, 0]
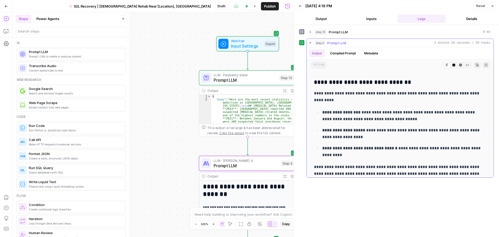
copy strong "**********"
drag, startPoint x: 360, startPoint y: 112, endPoint x: 319, endPoint y: 113, distance: 40.3
click at [319, 113] on ul "**********" at bounding box center [400, 134] width 172 height 50
click at [375, 133] on p "**********" at bounding box center [402, 134] width 160 height 14
drag, startPoint x: 325, startPoint y: 131, endPoint x: 359, endPoint y: 130, distance: 33.5
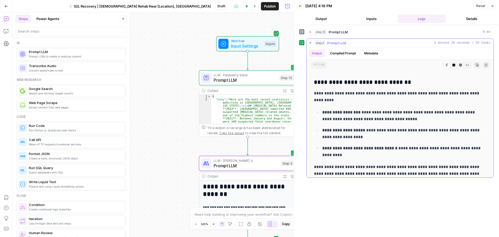
click at [359, 130] on strong "**********" at bounding box center [343, 130] width 43 height 4
click at [326, 129] on strong "**********" at bounding box center [343, 130] width 43 height 4
copy p "**********"
drag, startPoint x: 323, startPoint y: 129, endPoint x: 365, endPoint y: 130, distance: 41.9
click at [365, 130] on p "**********" at bounding box center [402, 134] width 160 height 14
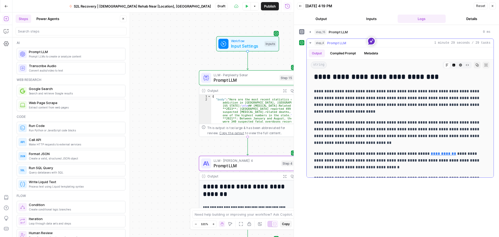
scroll to position [2437, 0]
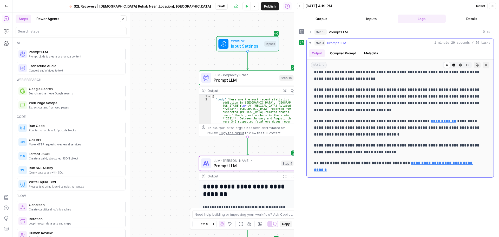
click at [372, 155] on p "**********" at bounding box center [398, 149] width 168 height 14
click at [474, 66] on button "Copy" at bounding box center [477, 65] width 7 height 7
click at [421, 155] on p "**********" at bounding box center [398, 149] width 168 height 14
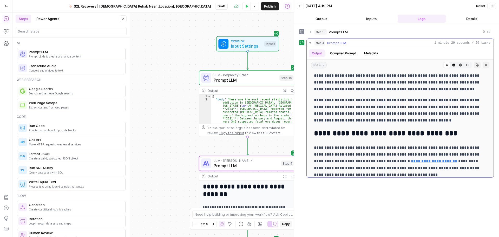
scroll to position [1343, 0]
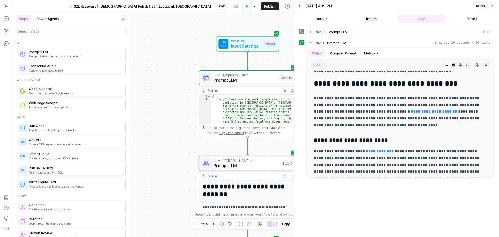
click at [493, 6] on icon "button" at bounding box center [492, 5] width 3 height 3
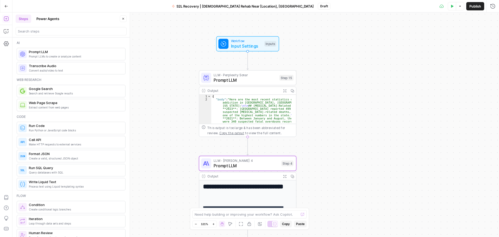
click at [474, 9] on button "Publish" at bounding box center [475, 6] width 18 height 8
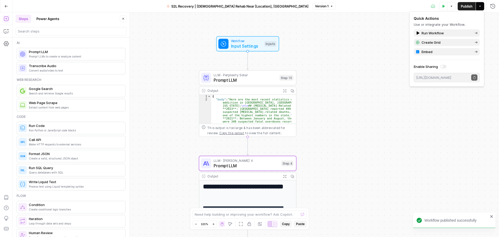
click at [9, 8] on button "Go Back" at bounding box center [6, 6] width 9 height 9
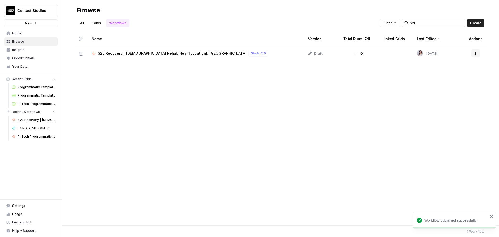
click at [96, 24] on link "Grids" at bounding box center [96, 23] width 15 height 8
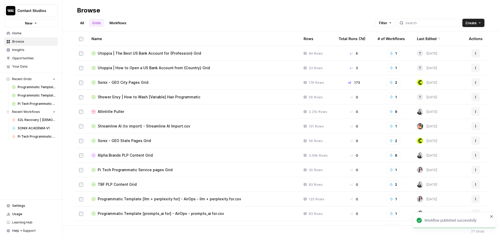
click at [118, 24] on link "Workflows" at bounding box center [117, 23] width 23 height 8
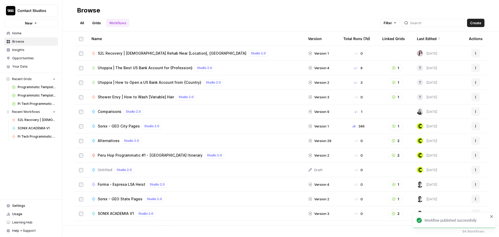
click at [129, 52] on span "S2L Recovery | [DEMOGRAPHIC_DATA] Rehab Near [Location], [GEOGRAPHIC_DATA]" at bounding box center [172, 53] width 149 height 5
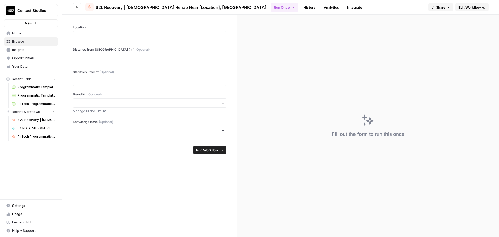
click at [127, 5] on span "S2L Recovery | [DEMOGRAPHIC_DATA] Rehab Near [Location], [GEOGRAPHIC_DATA]" at bounding box center [181, 7] width 171 height 6
drag, startPoint x: 142, startPoint y: 18, endPoint x: 95, endPoint y: 8, distance: 48.3
click at [95, 8] on div "Go back S2L Recovery | Christian Rehab Near [Location], TN Run Once History Ana…" at bounding box center [280, 118] width 437 height 237
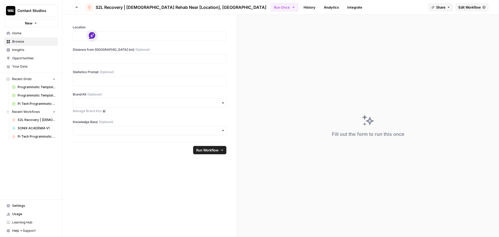
click at [112, 25] on label "Location" at bounding box center [150, 27] width 154 height 5
copy span "S2L Recovery | [DEMOGRAPHIC_DATA] Rehab Near [Location], [GEOGRAPHIC_DATA]"
drag, startPoint x: 83, startPoint y: 3, endPoint x: 132, endPoint y: 10, distance: 49.1
click at [193, 9] on header "Go back S2L Recovery | Christian Rehab Near [Location], TN Run Once History Ana…" at bounding box center [280, 7] width 437 height 15
drag, startPoint x: 75, startPoint y: 6, endPoint x: 79, endPoint y: 6, distance: 4.4
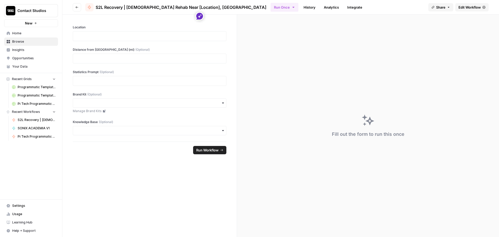
click at [75, 6] on button "Go back" at bounding box center [77, 7] width 8 height 8
click at [76, 6] on icon "button" at bounding box center [76, 7] width 3 height 3
click at [23, 42] on span "Browse" at bounding box center [33, 41] width 43 height 5
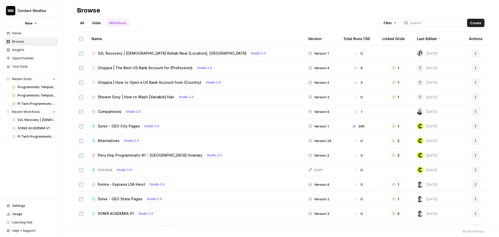
click at [98, 25] on link "Grids" at bounding box center [96, 23] width 15 height 8
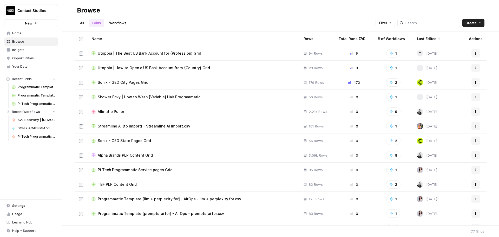
click at [475, 23] on span "Create" at bounding box center [471, 22] width 11 height 5
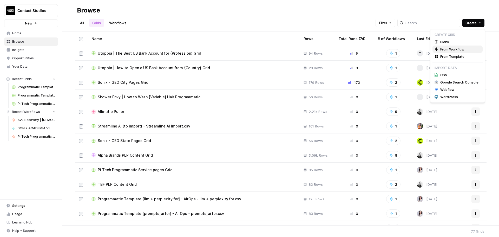
click at [461, 51] on span "From Workflow" at bounding box center [452, 49] width 24 height 5
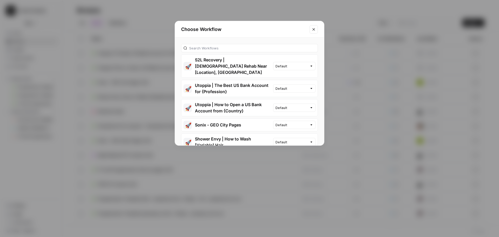
click at [224, 62] on button "🚀 S2L Recovery | Christian Rehab Near [Location], TN" at bounding box center [227, 66] width 92 height 23
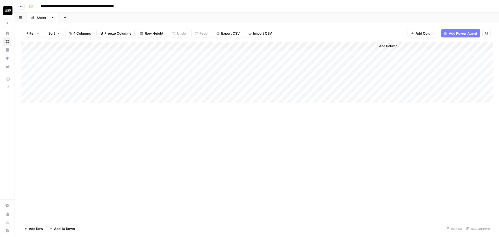
click at [83, 6] on input "**********" at bounding box center [90, 6] width 105 height 8
click at [42, 5] on input "**********" at bounding box center [90, 6] width 105 height 8
drag, startPoint x: 160, startPoint y: 7, endPoint x: 198, endPoint y: 7, distance: 37.4
click at [198, 7] on div "**********" at bounding box center [260, 6] width 467 height 8
type input "**********"
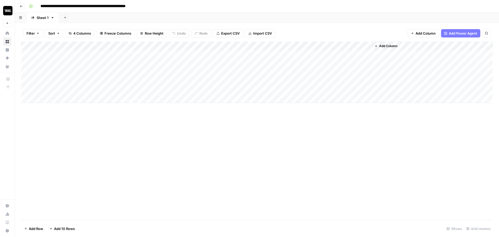
click at [254, 11] on header "**********" at bounding box center [257, 6] width 484 height 12
click at [86, 53] on div "Add Column" at bounding box center [257, 72] width 472 height 61
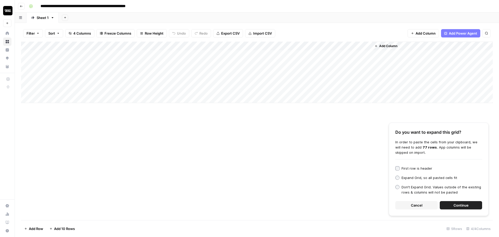
click at [463, 204] on span "Continue" at bounding box center [461, 204] width 15 height 5
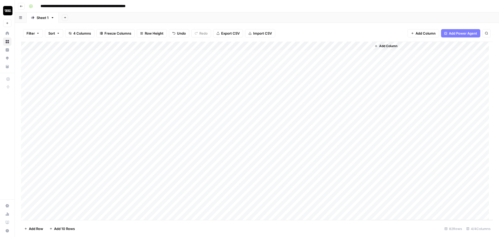
click at [217, 55] on div "Add Column" at bounding box center [257, 131] width 472 height 178
click at [223, 51] on div "Add Column" at bounding box center [257, 131] width 472 height 178
type textarea "**********"
click at [245, 76] on div "Add Column" at bounding box center [257, 131] width 472 height 178
click at [231, 54] on div "Add Column" at bounding box center [257, 131] width 472 height 178
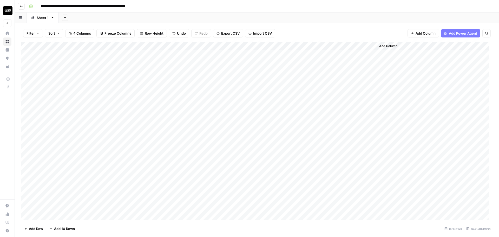
click at [232, 63] on div "Add Column" at bounding box center [257, 131] width 472 height 178
drag, startPoint x: 264, startPoint y: 45, endPoint x: 276, endPoint y: 46, distance: 12.7
click at [276, 46] on div "Add Column" at bounding box center [257, 131] width 472 height 178
drag, startPoint x: 276, startPoint y: 46, endPoint x: 299, endPoint y: 45, distance: 23.1
click at [299, 45] on div "Add Column" at bounding box center [257, 131] width 472 height 178
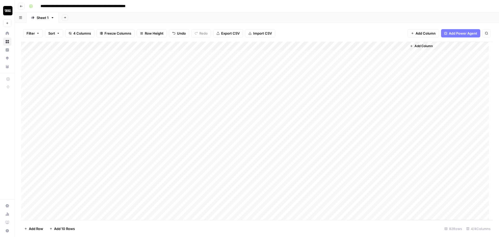
click at [214, 117] on div "Add Column" at bounding box center [257, 131] width 472 height 178
click at [241, 65] on div "Add Column" at bounding box center [257, 131] width 472 height 178
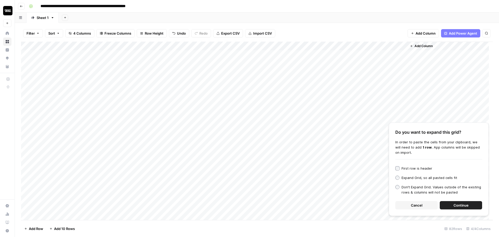
click at [459, 204] on span "Continue" at bounding box center [461, 204] width 15 height 5
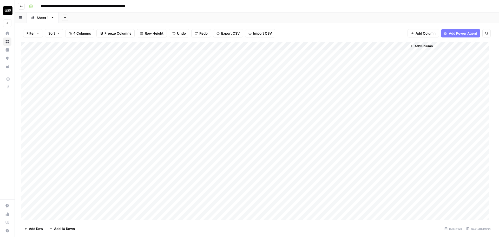
click at [263, 53] on div "Add Column" at bounding box center [257, 131] width 472 height 178
click at [354, 54] on div "Add Column" at bounding box center [257, 131] width 472 height 178
drag, startPoint x: 188, startPoint y: 45, endPoint x: 174, endPoint y: 44, distance: 14.3
click at [174, 44] on div "Add Column" at bounding box center [257, 131] width 472 height 178
click at [173, 44] on div "Add Column" at bounding box center [257, 131] width 472 height 178
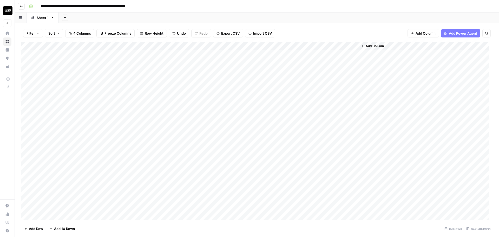
click at [173, 44] on div "Add Column" at bounding box center [257, 131] width 472 height 178
drag, startPoint x: 140, startPoint y: 45, endPoint x: 159, endPoint y: 45, distance: 19.5
click at [159, 45] on div "Add Column" at bounding box center [257, 131] width 472 height 178
drag, startPoint x: 159, startPoint y: 45, endPoint x: 183, endPoint y: 49, distance: 24.0
click at [183, 49] on div "Add Column" at bounding box center [257, 131] width 472 height 178
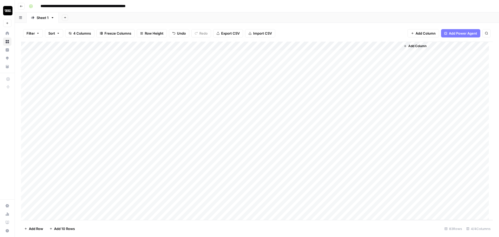
click at [181, 47] on div "Add Column" at bounding box center [257, 131] width 472 height 178
drag, startPoint x: 181, startPoint y: 47, endPoint x: 184, endPoint y: 47, distance: 2.9
click at [184, 47] on div "Add Column" at bounding box center [257, 131] width 472 height 178
click at [292, 17] on div "Add Sheet" at bounding box center [279, 17] width 440 height 10
click at [442, 56] on div "Add Column" at bounding box center [257, 131] width 472 height 178
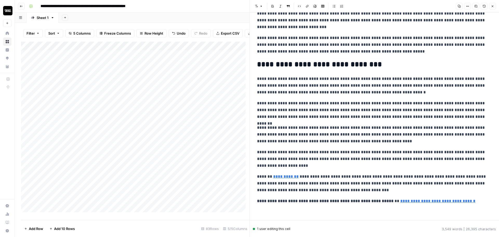
scroll to position [2501, 0]
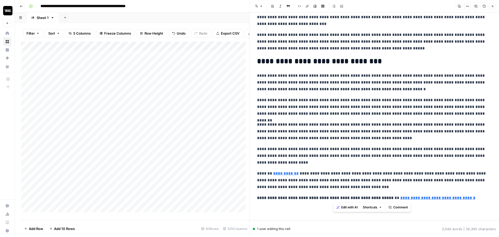
drag, startPoint x: 475, startPoint y: 198, endPoint x: 334, endPoint y: 200, distance: 141.4
click at [334, 200] on p "**********" at bounding box center [372, 197] width 231 height 7
copy p "**********"
click at [493, 3] on button "Close" at bounding box center [492, 6] width 7 height 7
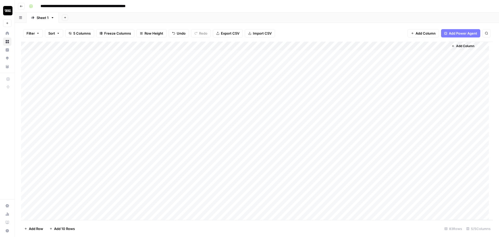
click at [349, 63] on div "Add Column" at bounding box center [257, 131] width 472 height 178
click at [347, 73] on div "Add Column" at bounding box center [257, 131] width 472 height 178
click at [345, 82] on div "Add Column" at bounding box center [257, 131] width 472 height 178
click at [349, 88] on div "Add Column" at bounding box center [257, 131] width 472 height 178
click at [443, 55] on div "Add Column" at bounding box center [257, 131] width 472 height 178
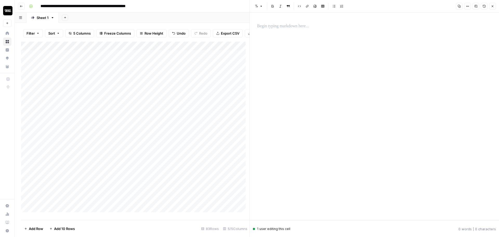
click at [460, 8] on button "Copy" at bounding box center [459, 6] width 7 height 7
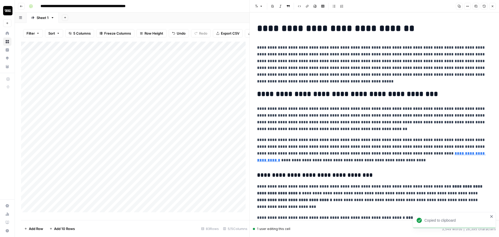
click at [460, 6] on icon "button" at bounding box center [459, 6] width 3 height 3
click at [492, 7] on icon "button" at bounding box center [492, 6] width 3 height 3
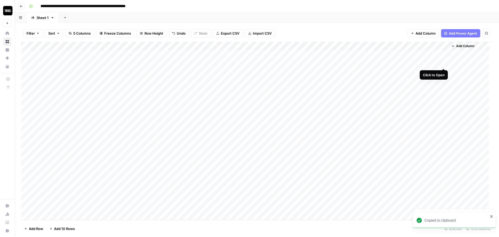
click at [443, 62] on div "Add Column" at bounding box center [257, 131] width 472 height 178
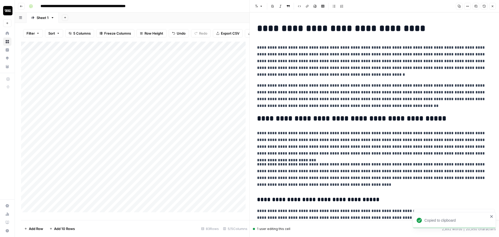
click at [460, 6] on icon "button" at bounding box center [459, 6] width 3 height 3
click at [385, 140] on p "**********" at bounding box center [372, 143] width 231 height 27
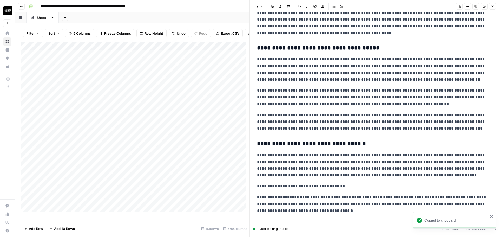
scroll to position [142, 0]
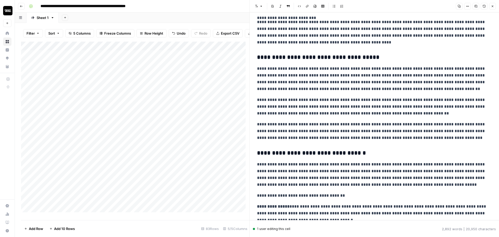
click at [492, 8] on button "Close" at bounding box center [492, 6] width 7 height 7
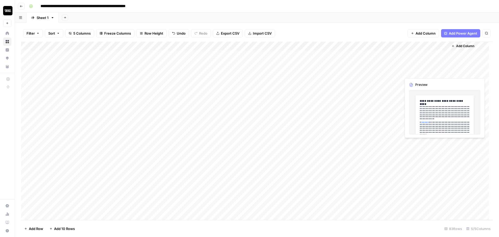
click at [439, 71] on div "Add Column" at bounding box center [257, 131] width 472 height 178
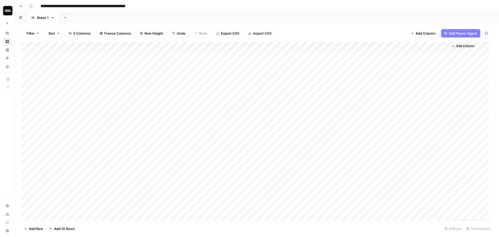
click at [443, 72] on div "Add Column" at bounding box center [257, 131] width 472 height 178
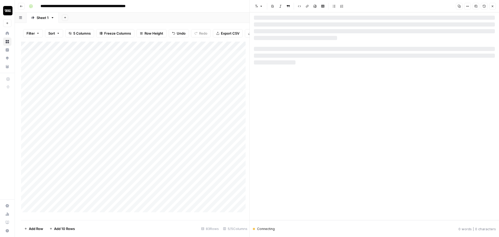
click at [457, 6] on button "Copy" at bounding box center [459, 6] width 7 height 7
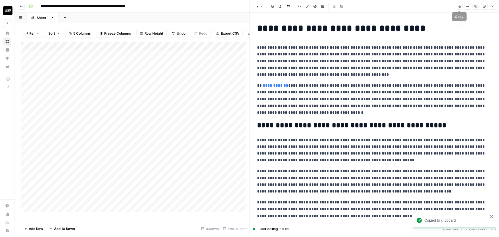
click at [460, 6] on icon "button" at bounding box center [459, 6] width 3 height 3
click at [387, 158] on p "**********" at bounding box center [372, 149] width 231 height 27
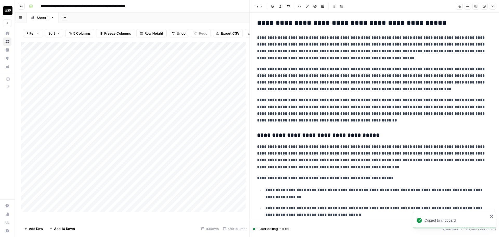
scroll to position [106, 0]
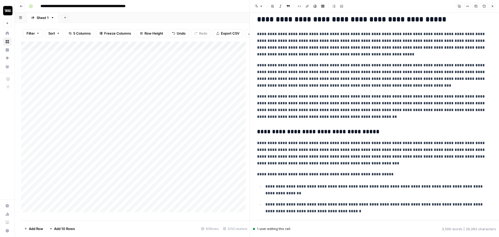
click at [492, 8] on button "Close" at bounding box center [492, 6] width 7 height 7
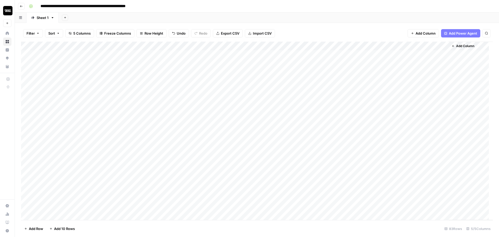
click at [443, 81] on div "Add Column" at bounding box center [257, 131] width 472 height 178
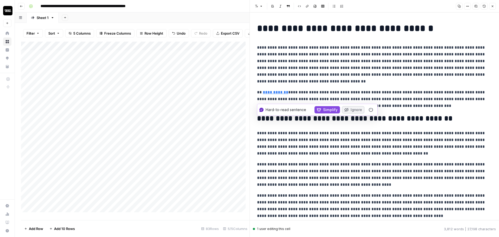
click at [408, 90] on p "**********" at bounding box center [372, 99] width 231 height 20
click at [456, 7] on div "Font style Bold Italic Block quote Code block Link Image Insert Table Bulleted …" at bounding box center [374, 6] width 243 height 7
click at [461, 6] on button "Copy" at bounding box center [459, 6] width 7 height 7
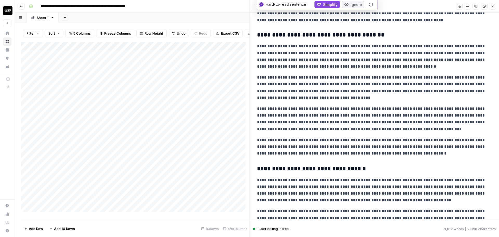
scroll to position [189, 0]
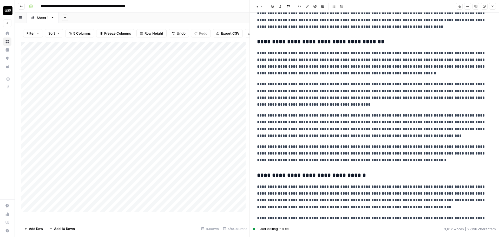
click at [493, 5] on icon "button" at bounding box center [492, 6] width 3 height 3
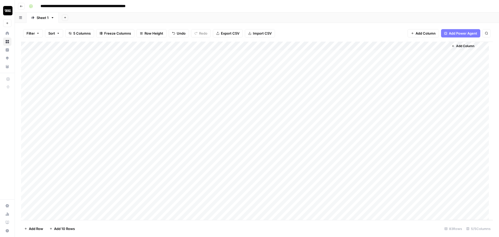
click at [442, 90] on div "Add Column" at bounding box center [257, 131] width 472 height 178
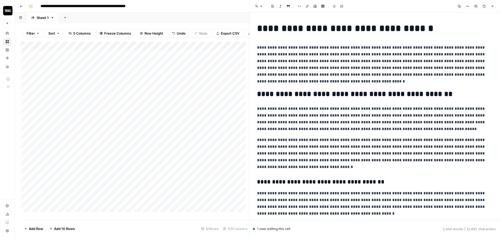
click at [458, 7] on icon "button" at bounding box center [459, 6] width 3 height 3
